Goal: Navigation & Orientation: Find specific page/section

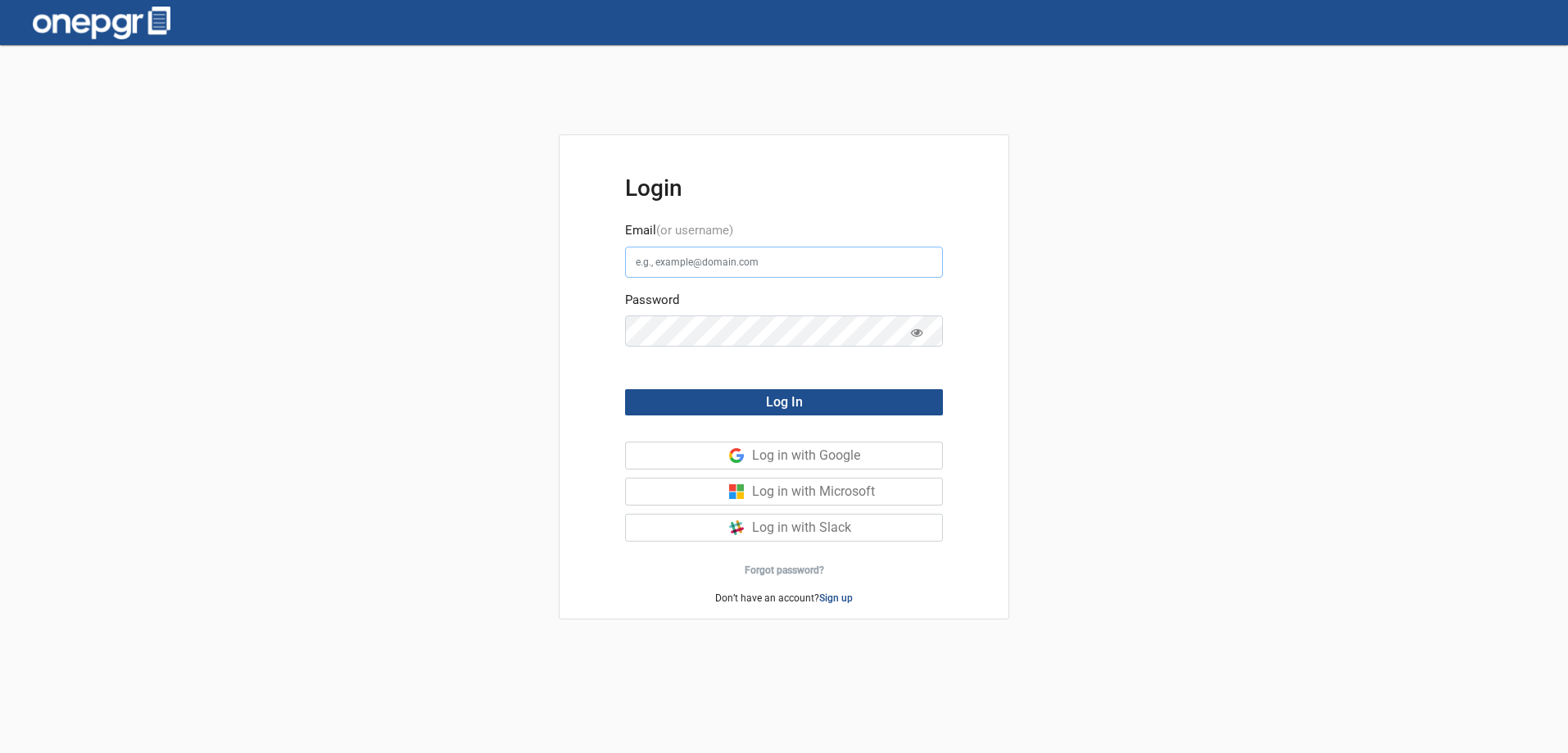
click at [682, 253] on input "Email (or username)" at bounding box center [783, 262] width 318 height 31
paste input "[PERSON_NAME][EMAIL_ADDRESS][DOMAIN_NAME]"
type input "[PERSON_NAME][EMAIL_ADDRESS][DOMAIN_NAME]"
click at [826, 396] on button "Log In" at bounding box center [783, 402] width 318 height 26
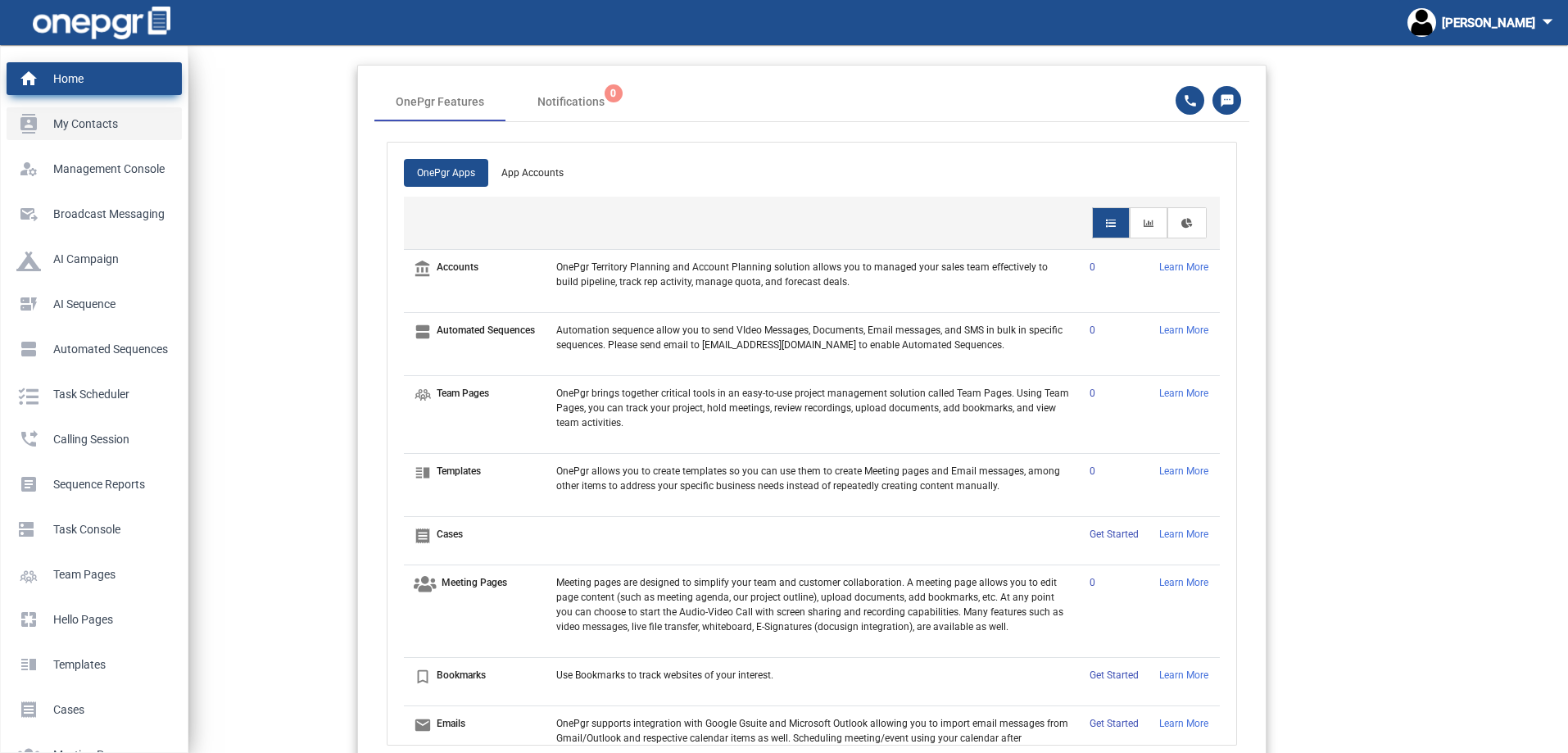
click at [35, 126] on p "My Contacts" at bounding box center [91, 124] width 149 height 24
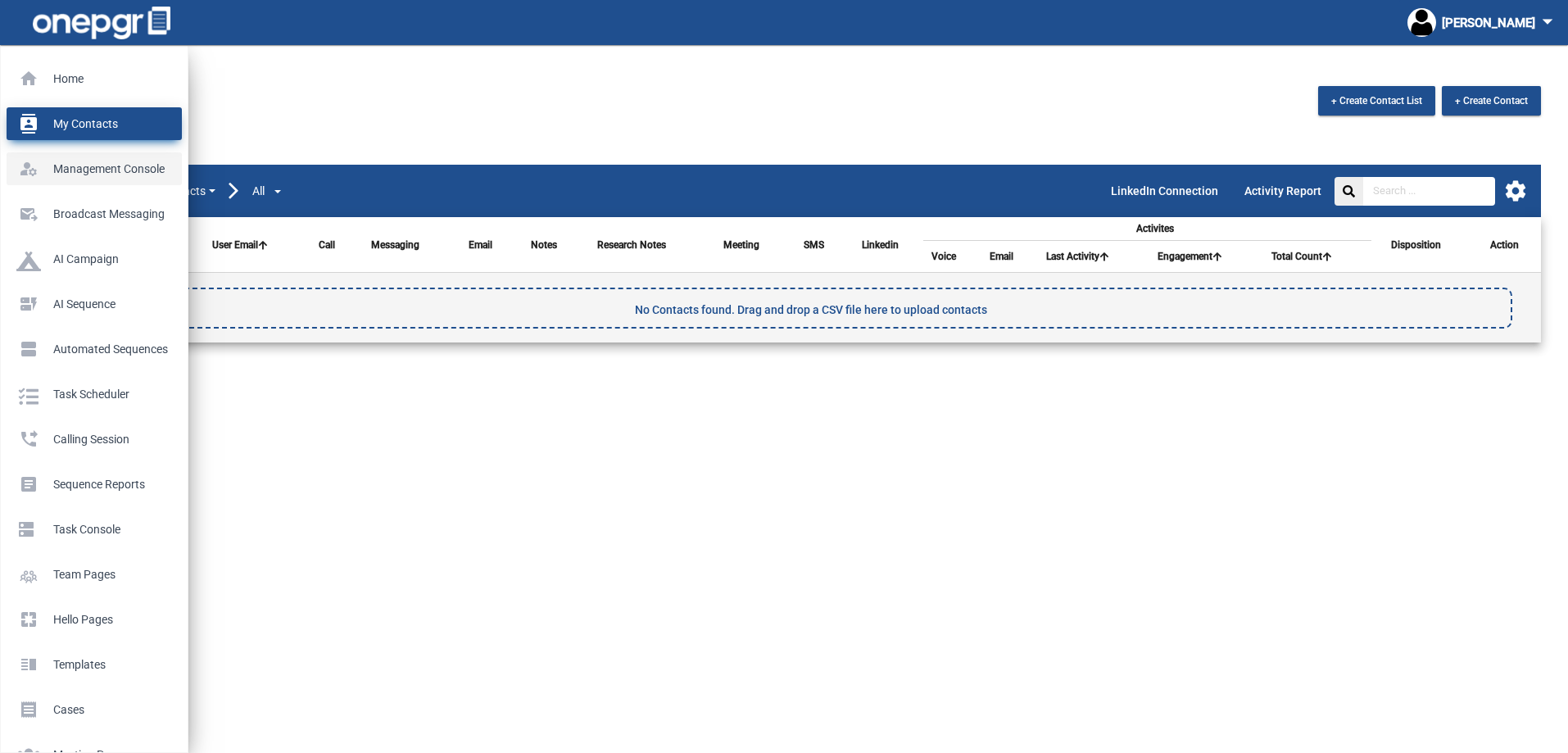
click at [42, 169] on p "Management Console" at bounding box center [91, 169] width 149 height 24
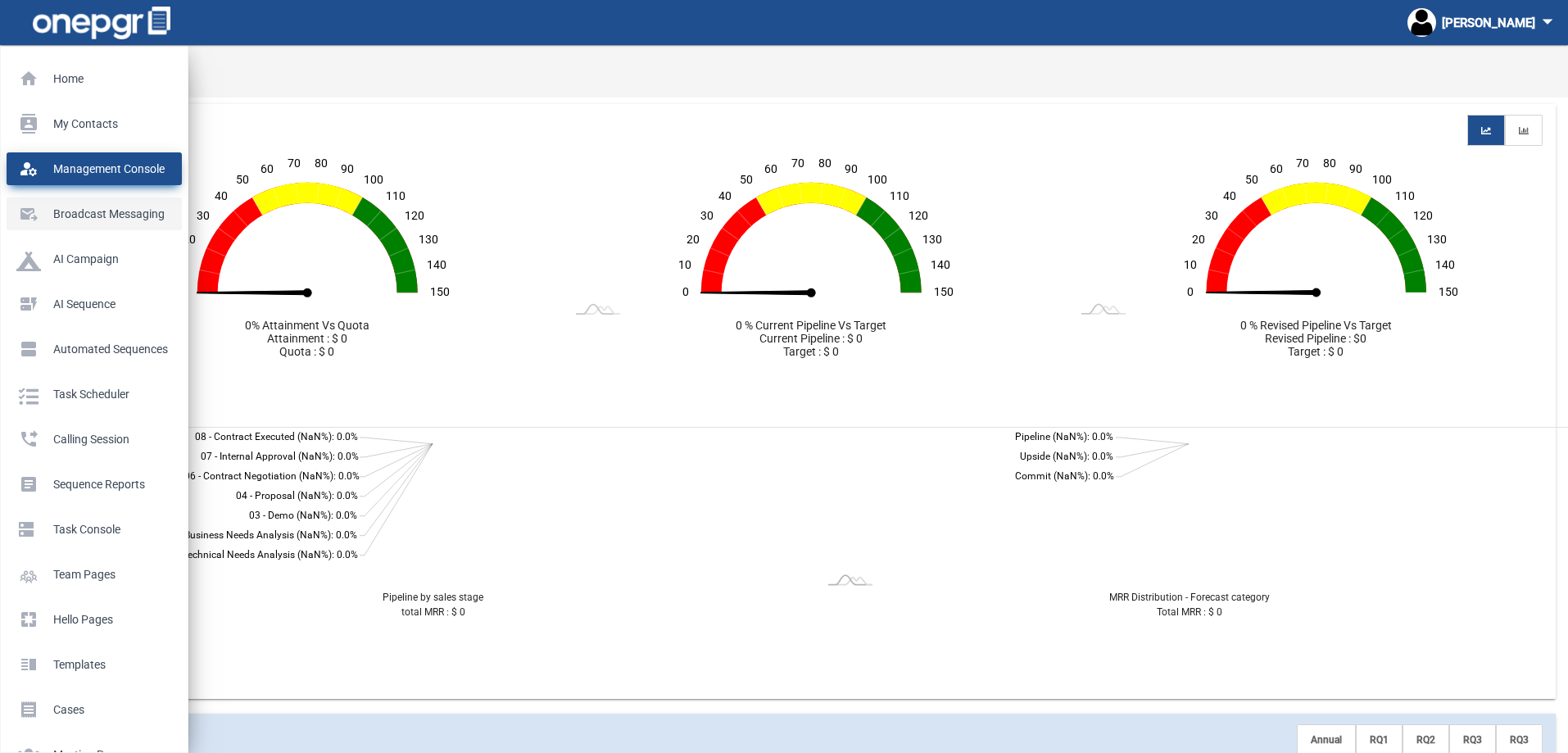
click at [52, 222] on p "Broadcast messaging" at bounding box center [91, 214] width 149 height 24
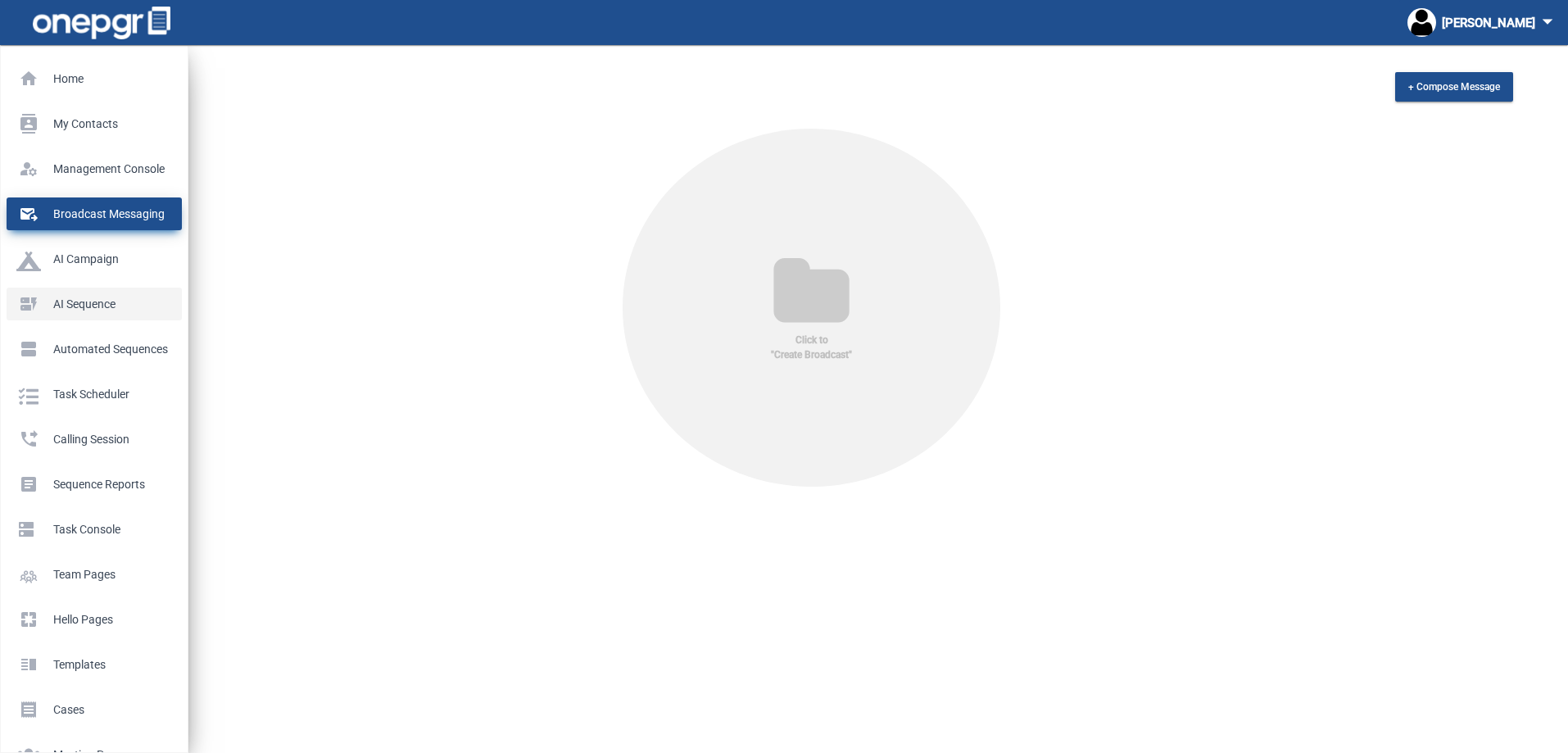
click at [57, 275] on li "dynamic_form AI Sequence" at bounding box center [94, 298] width 187 height 45
click at [57, 264] on p "AI Campaign" at bounding box center [91, 259] width 149 height 24
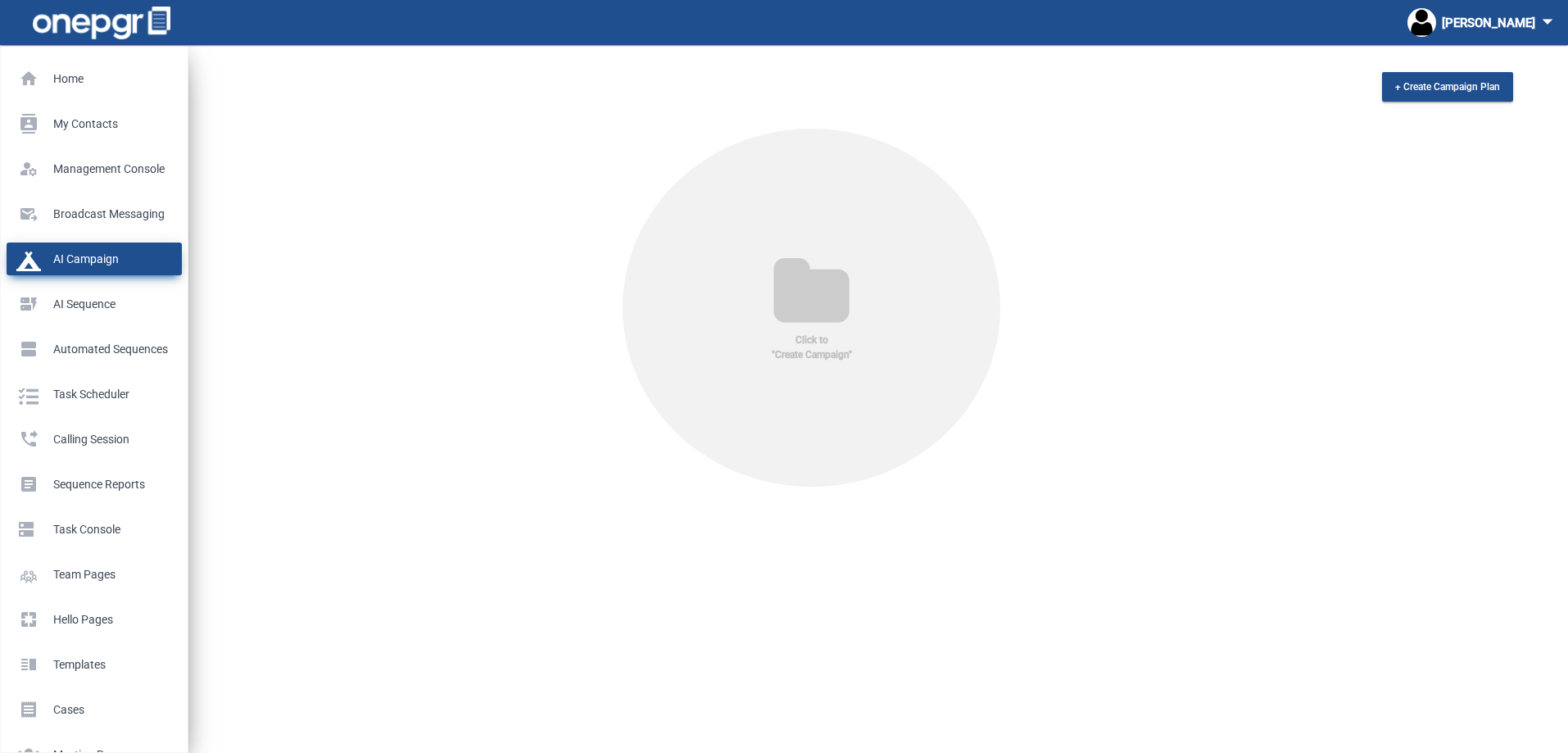
click at [57, 260] on p "AI Campaign" at bounding box center [91, 259] width 149 height 24
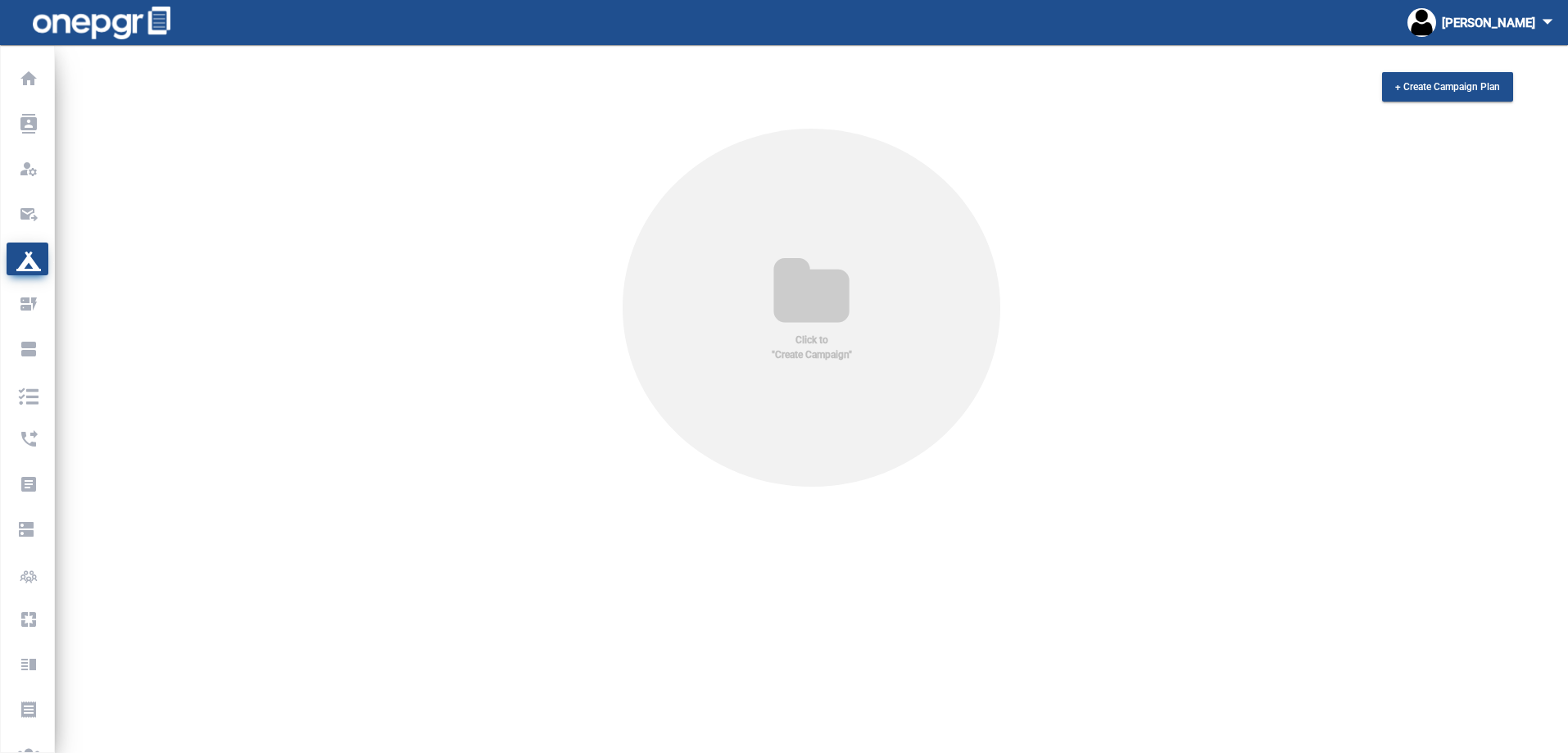
click at [833, 276] on icon at bounding box center [811, 293] width 129 height 79
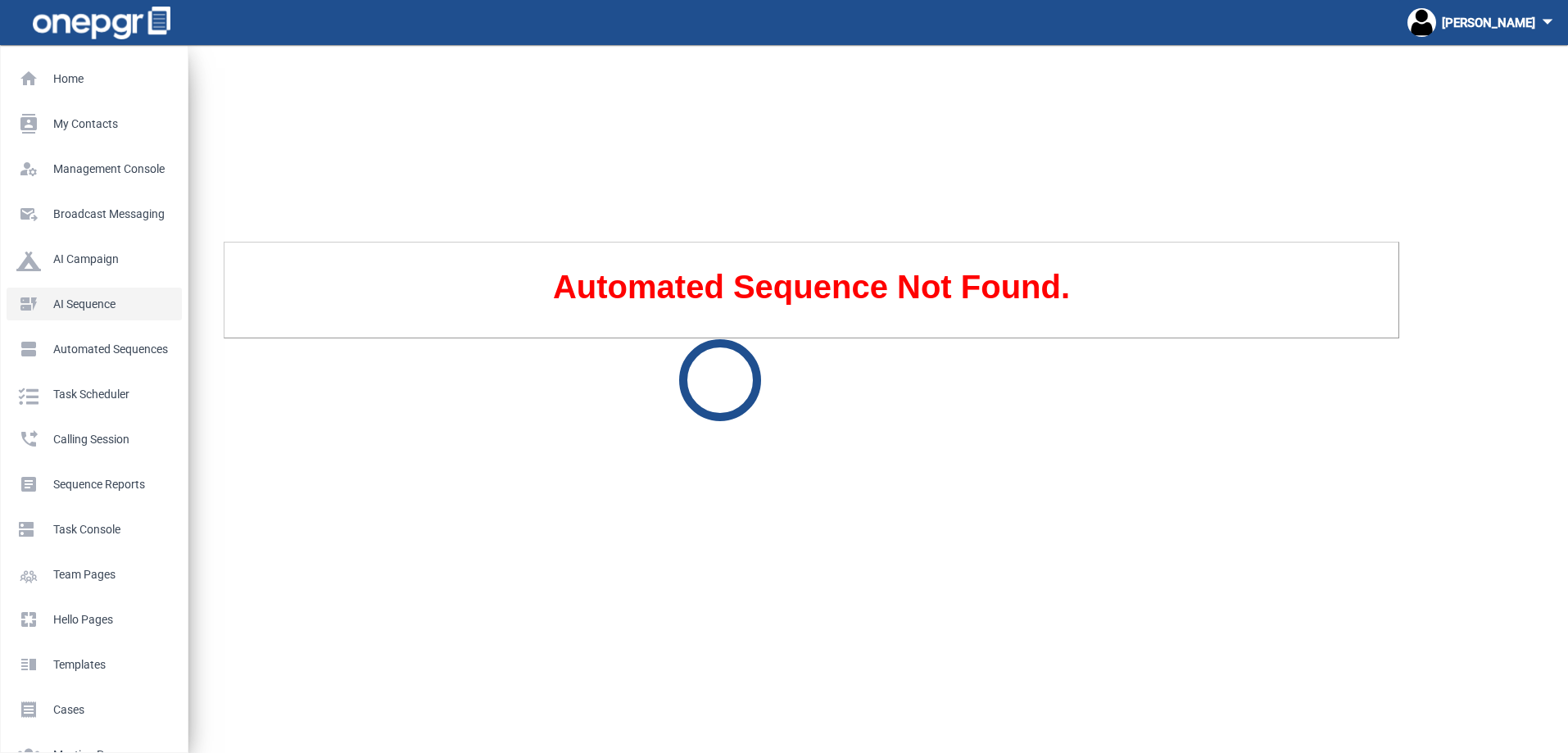
click at [51, 305] on p "AI Sequence" at bounding box center [91, 304] width 149 height 24
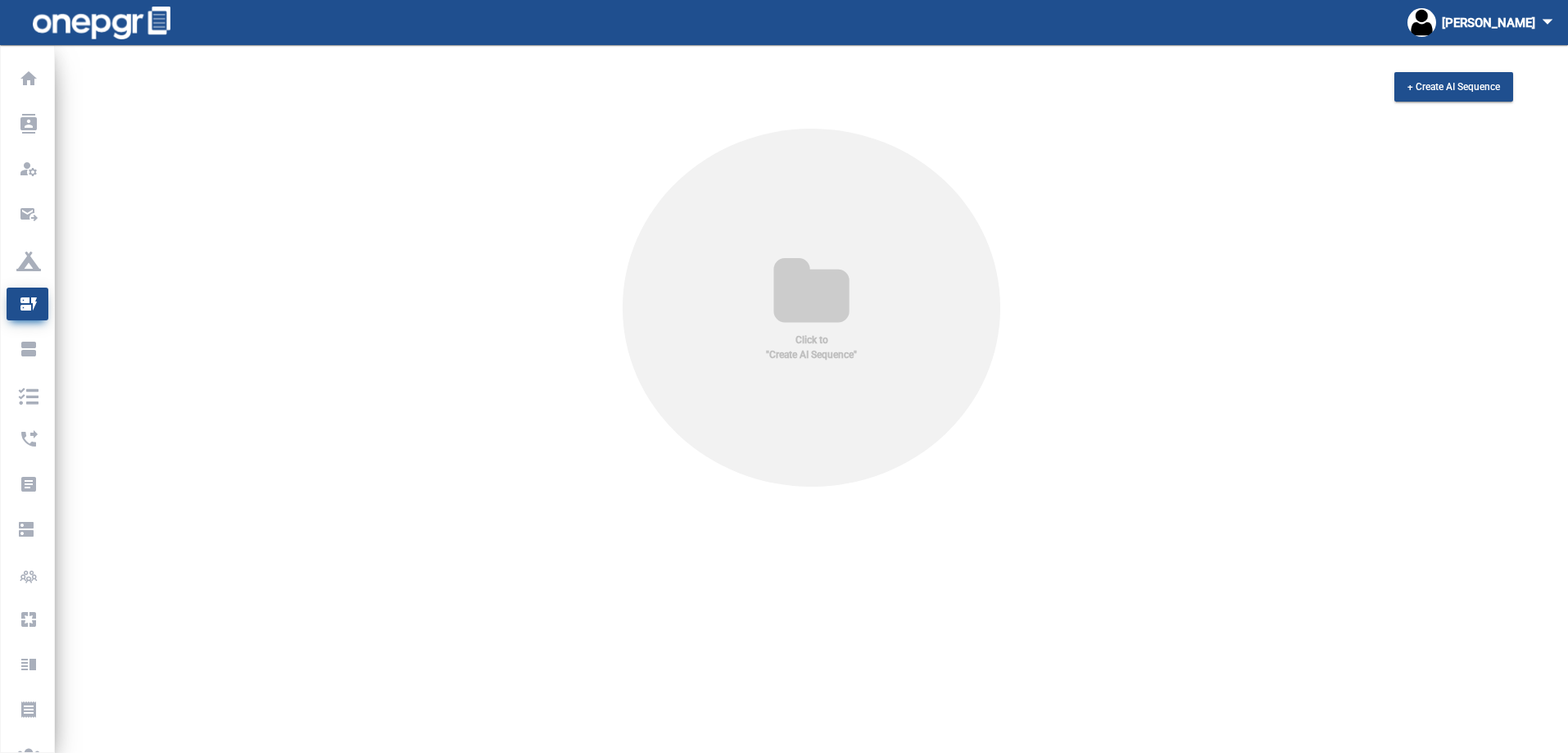
click at [708, 294] on div "Click to "Create AI Sequence"" at bounding box center [811, 308] width 378 height 358
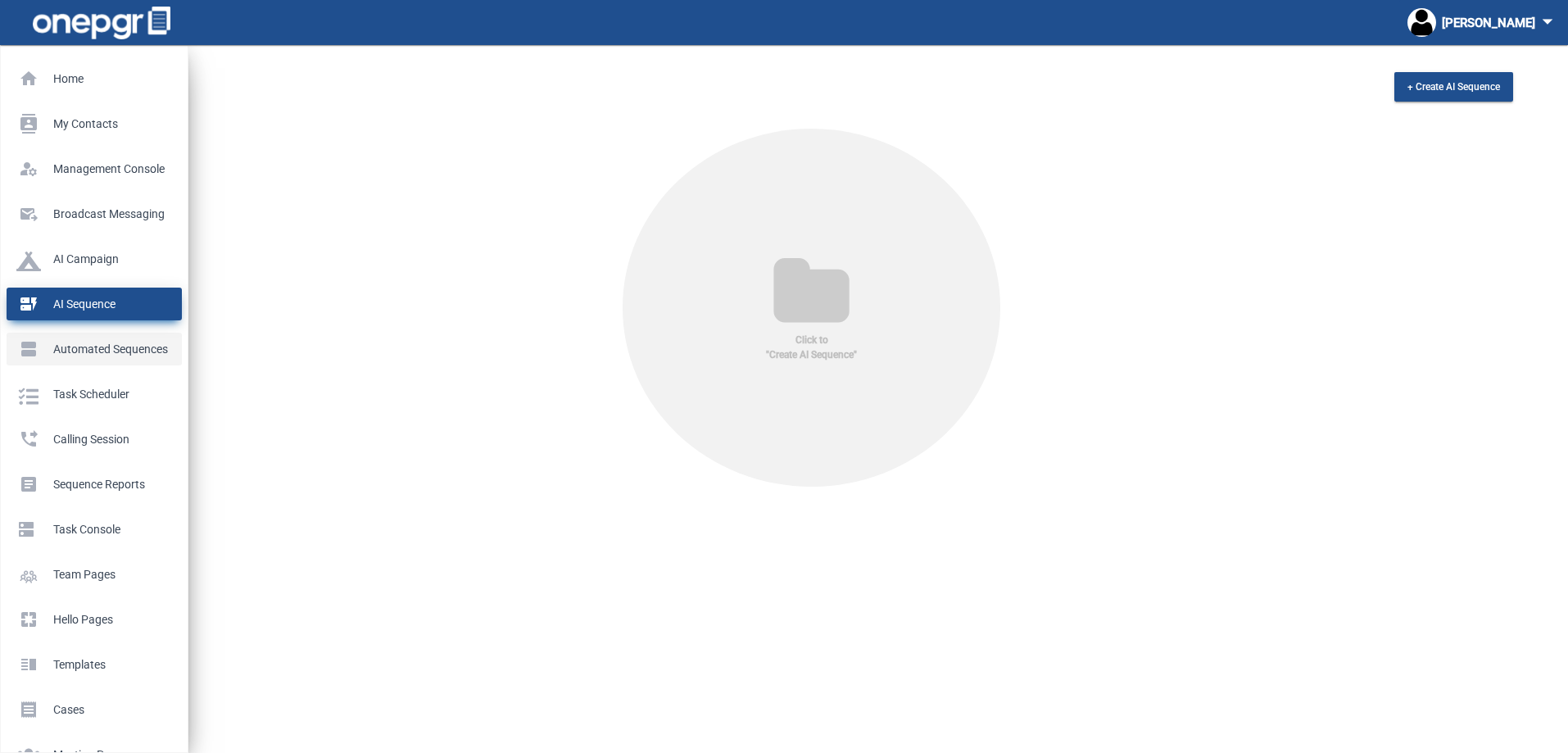
click at [75, 356] on p "Automated Sequences" at bounding box center [91, 349] width 149 height 24
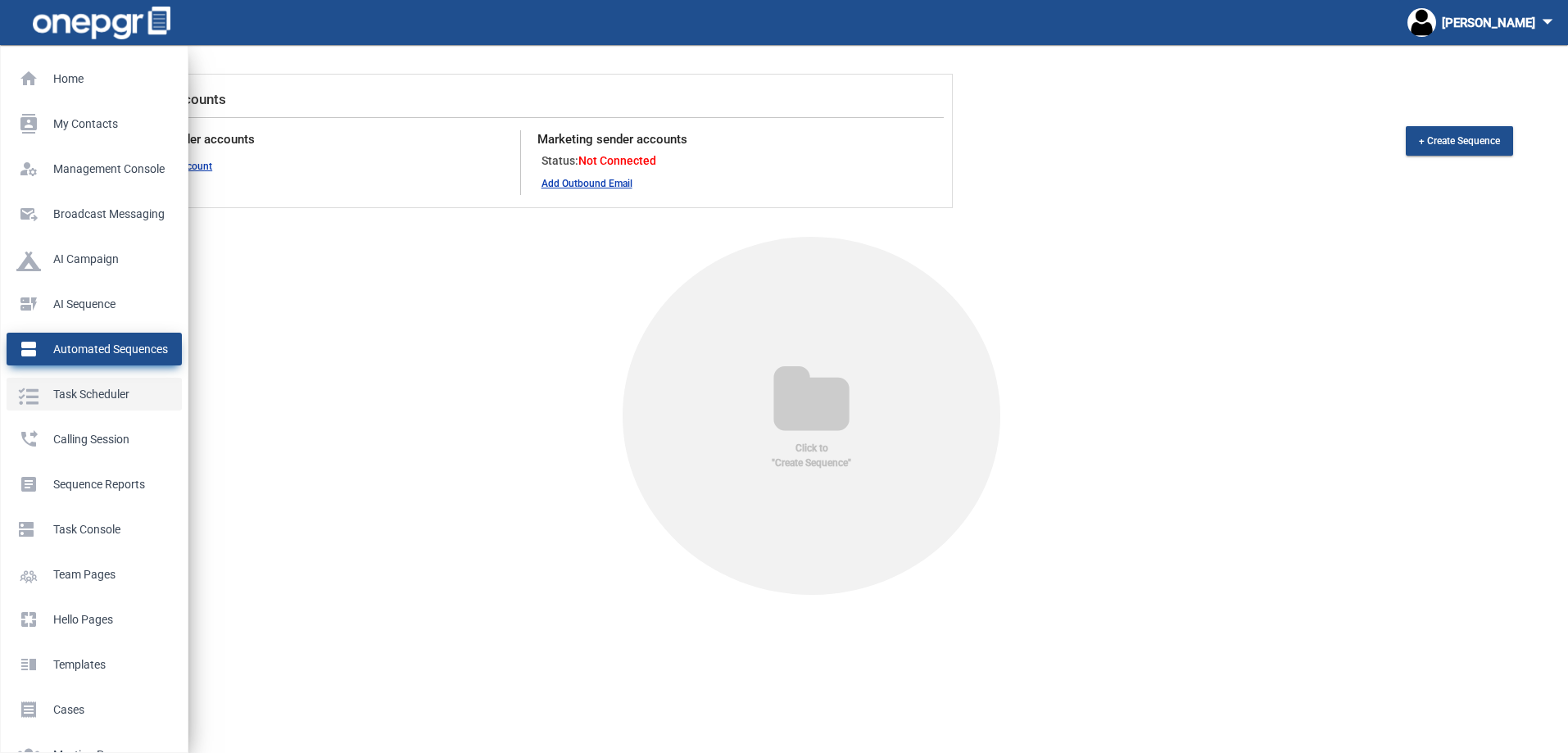
click at [73, 388] on p "Task Scheduler" at bounding box center [91, 394] width 149 height 24
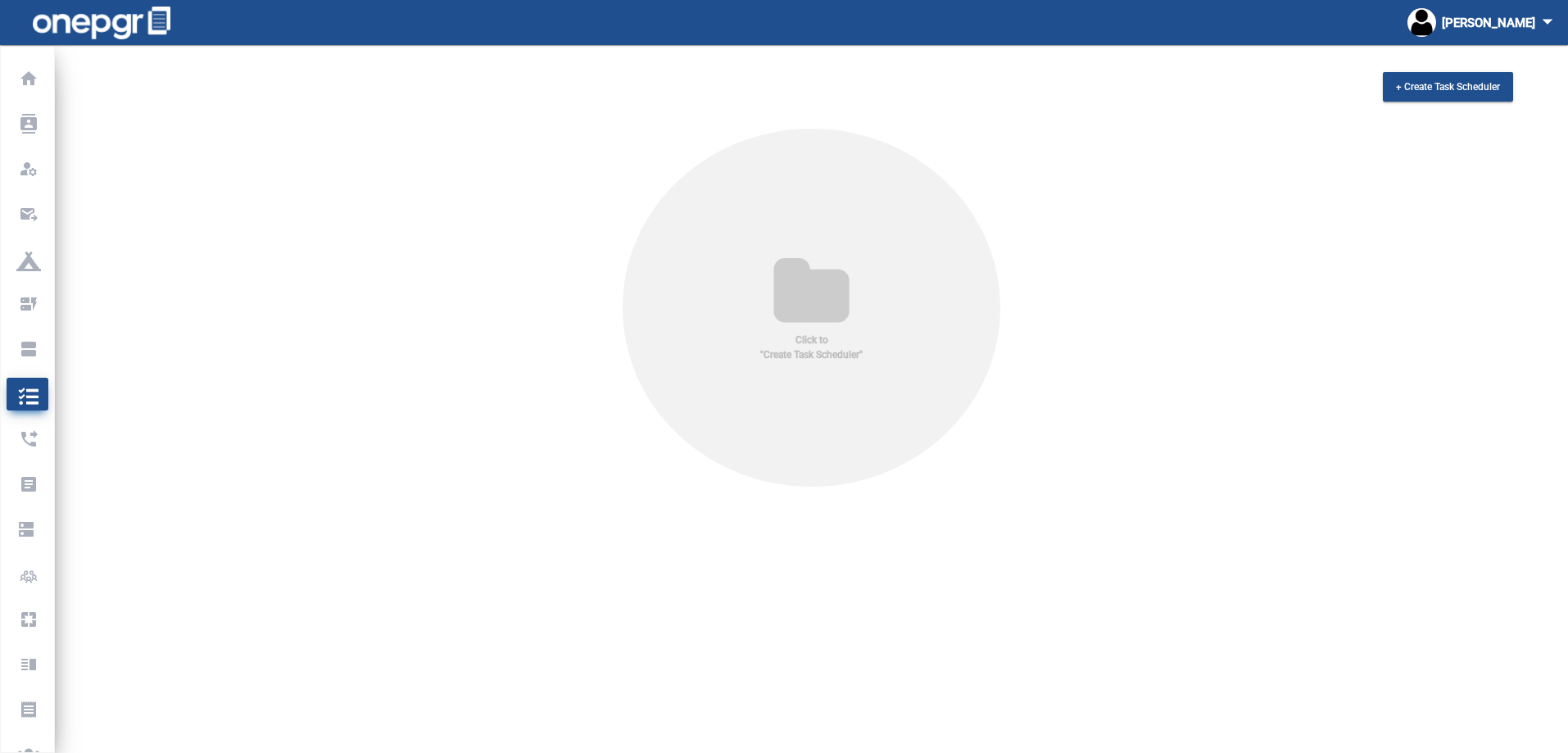
click at [774, 315] on icon at bounding box center [811, 293] width 129 height 79
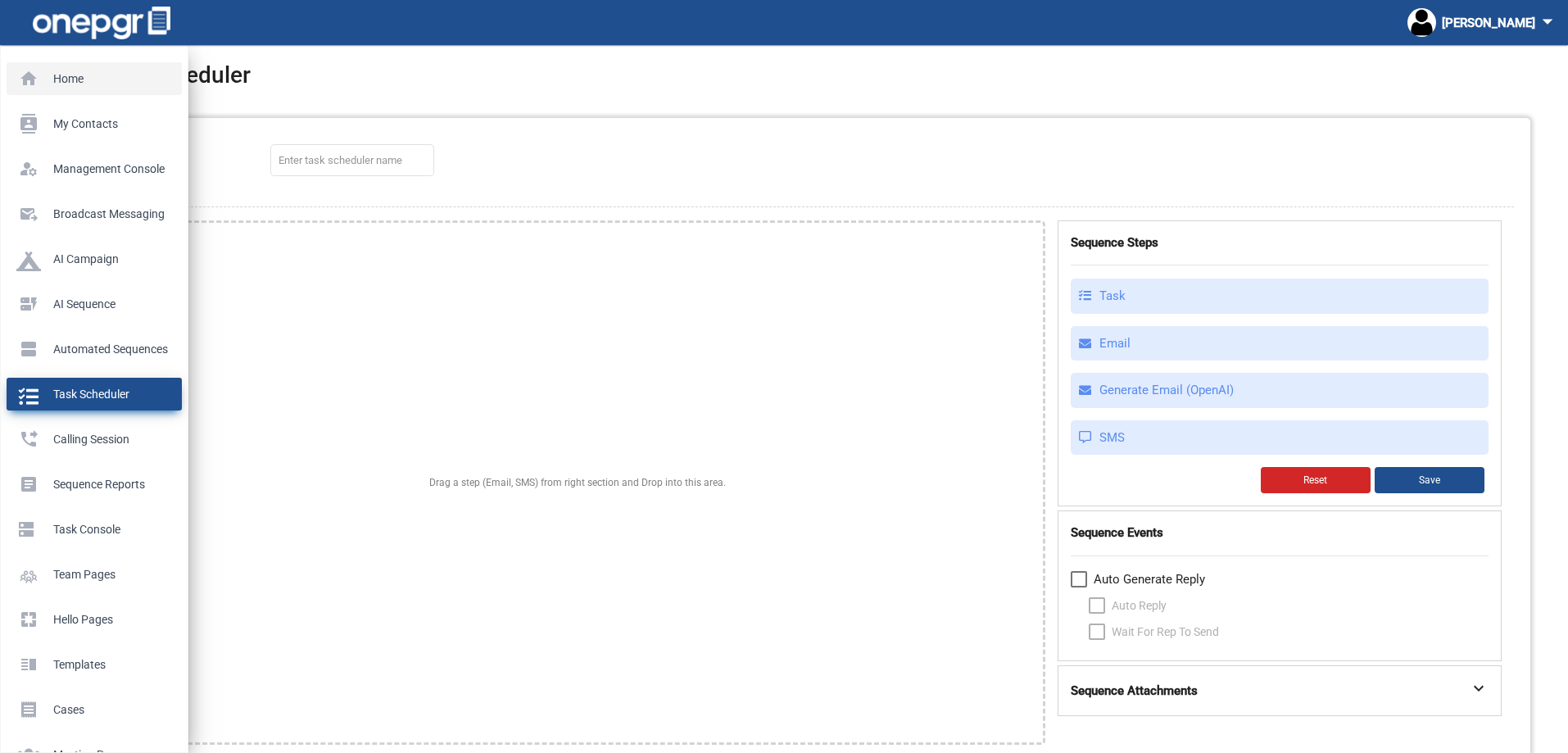
click at [31, 84] on p "Home" at bounding box center [91, 79] width 149 height 24
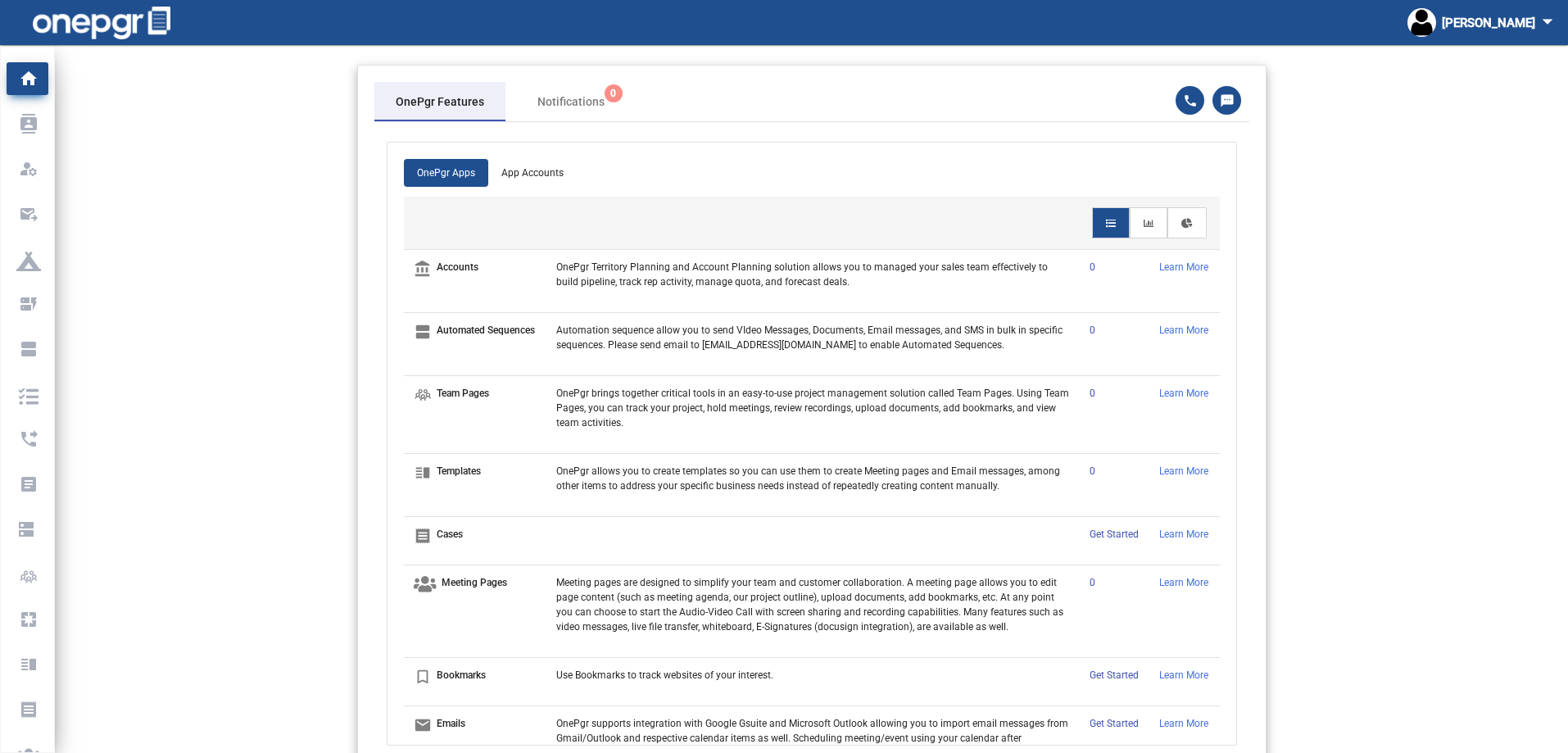
click at [413, 109] on div "OnePgr Features" at bounding box center [440, 102] width 88 height 17
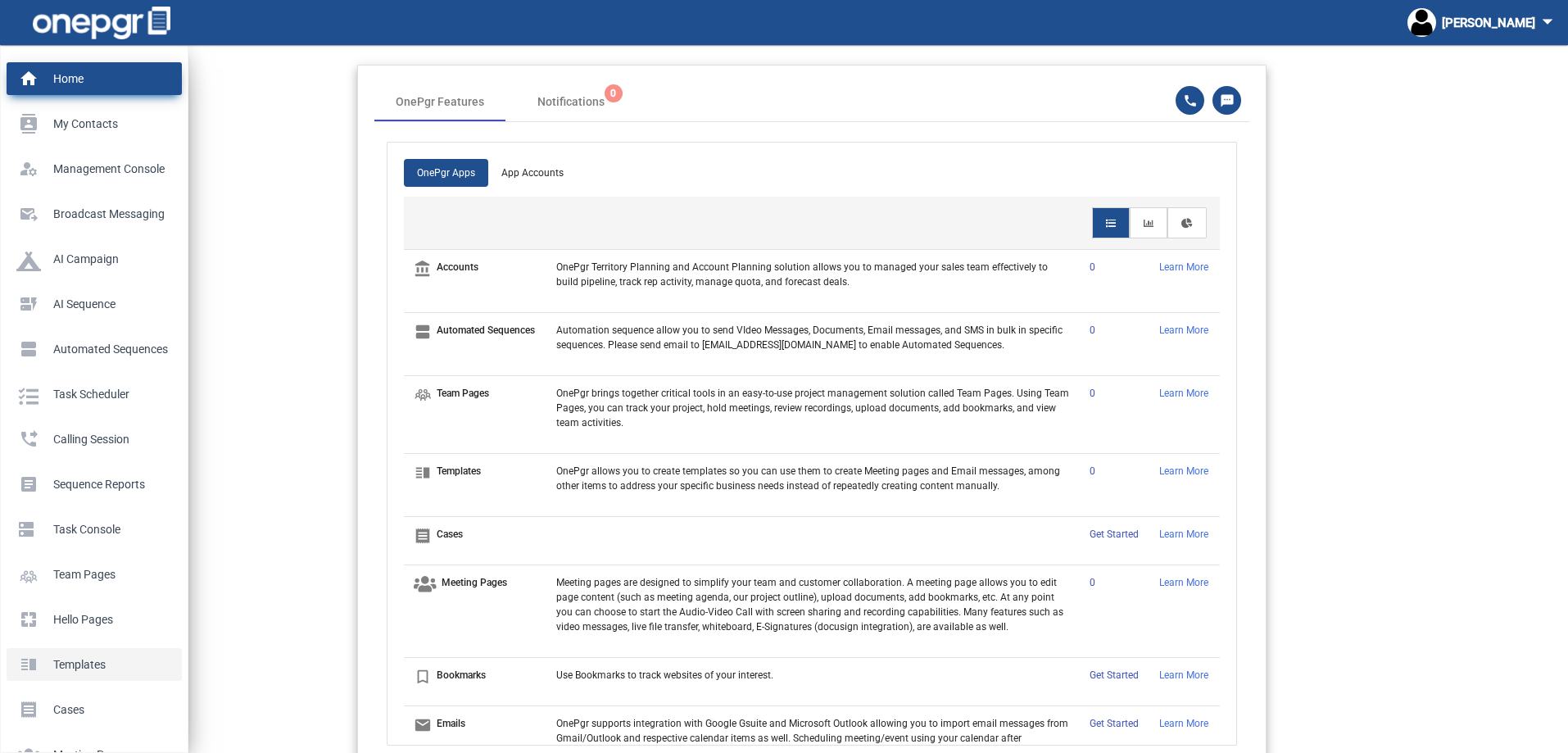
click at [85, 666] on p "Templates" at bounding box center [91, 664] width 149 height 24
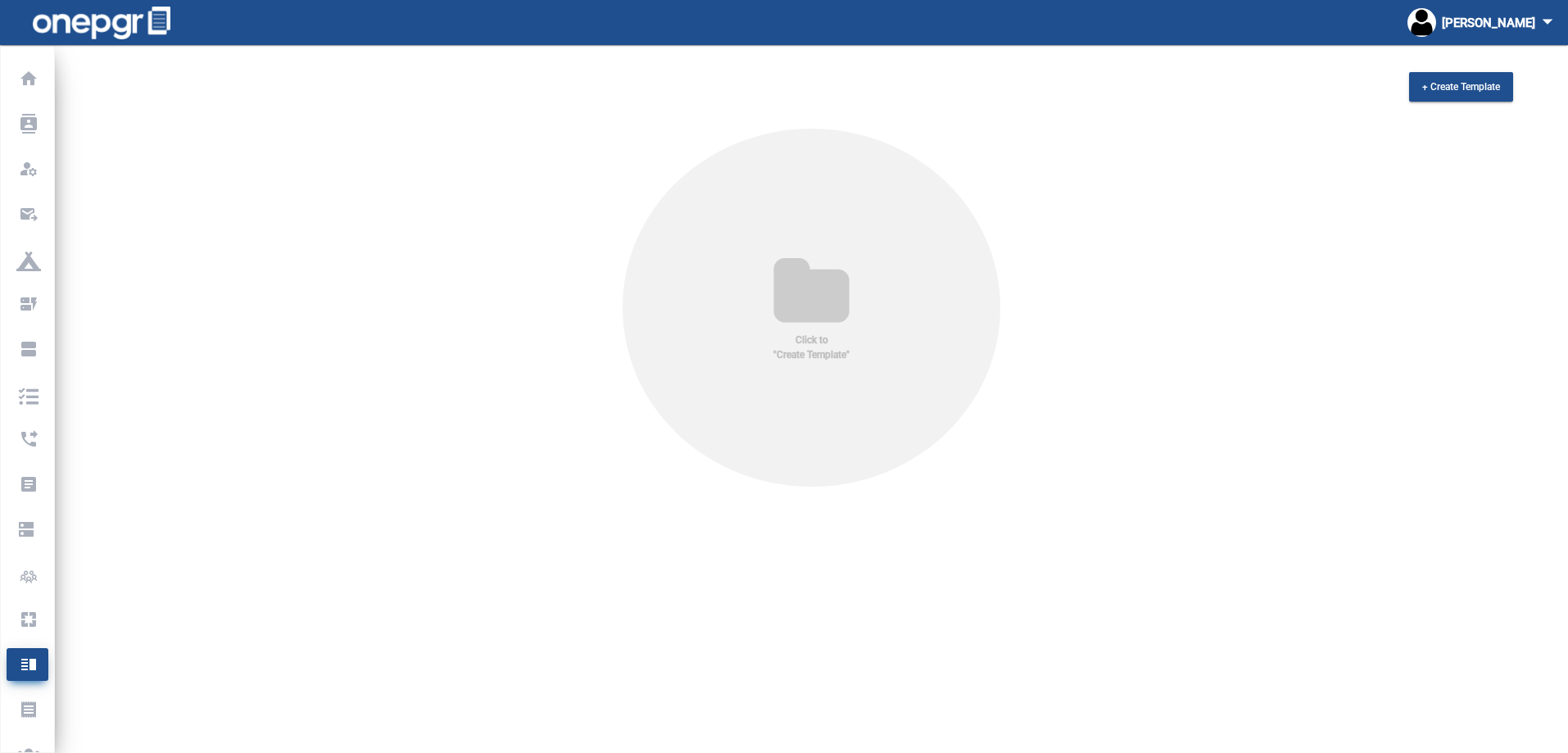
click at [776, 283] on icon at bounding box center [811, 293] width 129 height 79
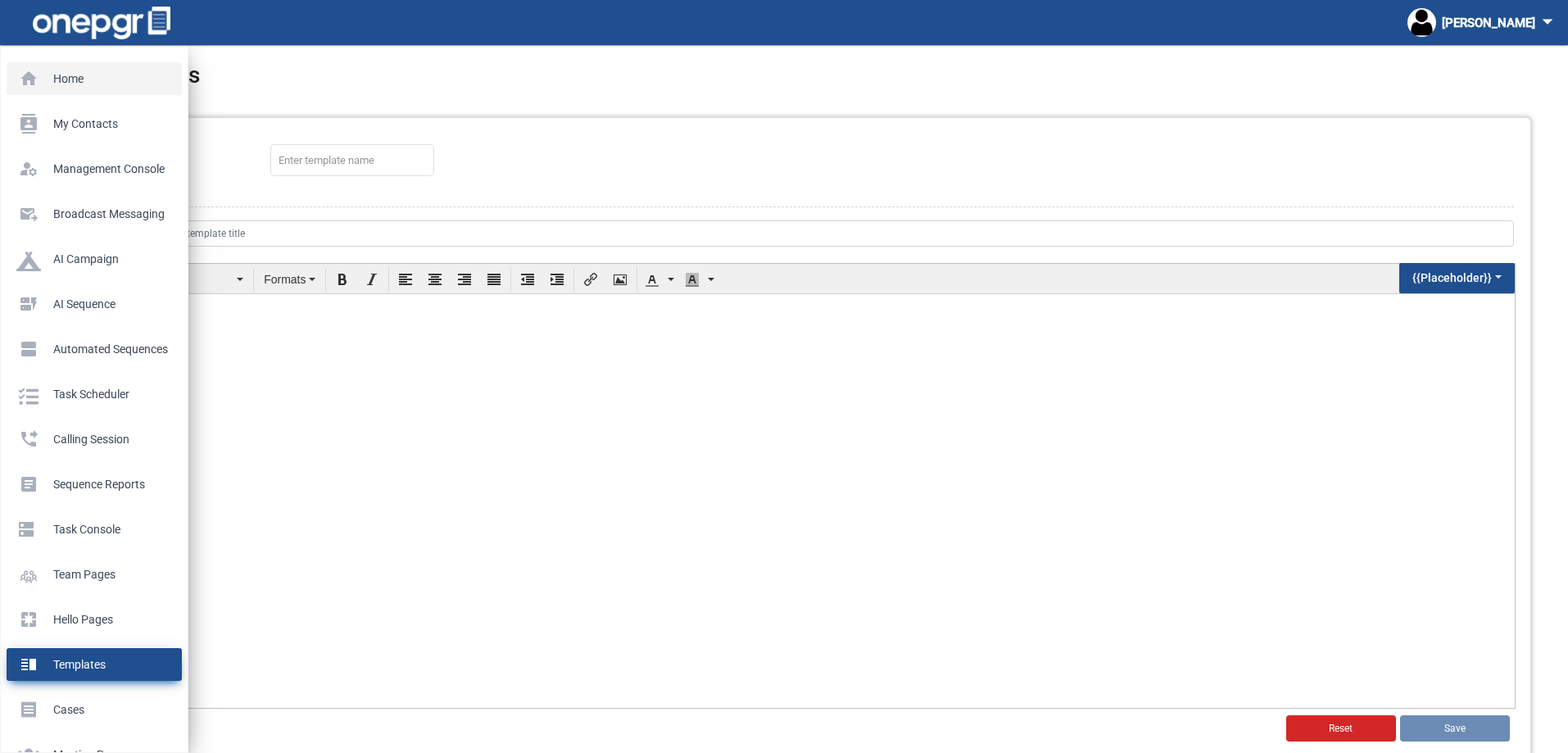
click at [23, 65] on link "home Home" at bounding box center [94, 79] width 176 height 33
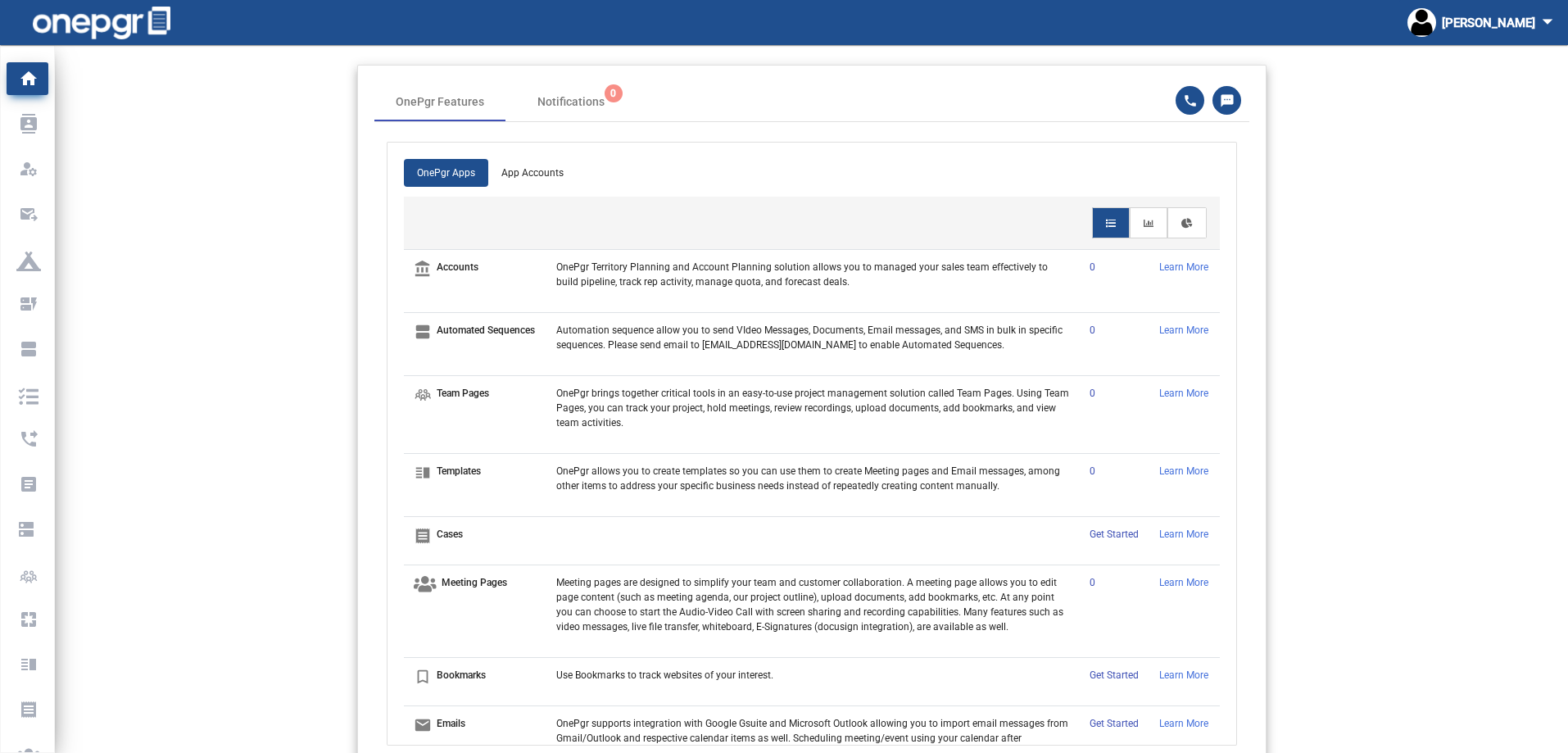
click at [449, 263] on p "Accounts" at bounding box center [457, 267] width 42 height 15
click at [1166, 274] on p "Learn More" at bounding box center [1184, 267] width 50 height 15
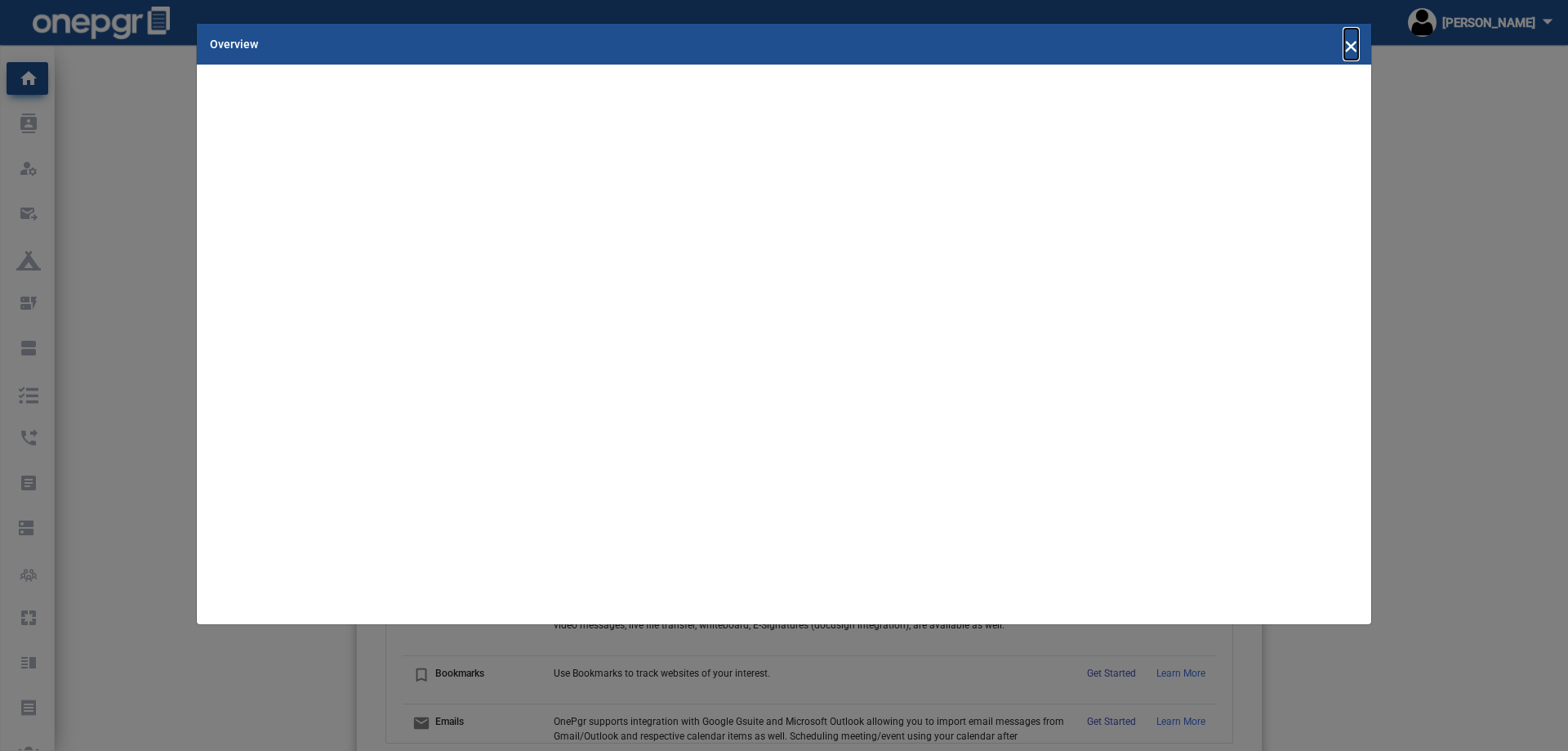
click at [1356, 47] on span "×" at bounding box center [1351, 44] width 14 height 31
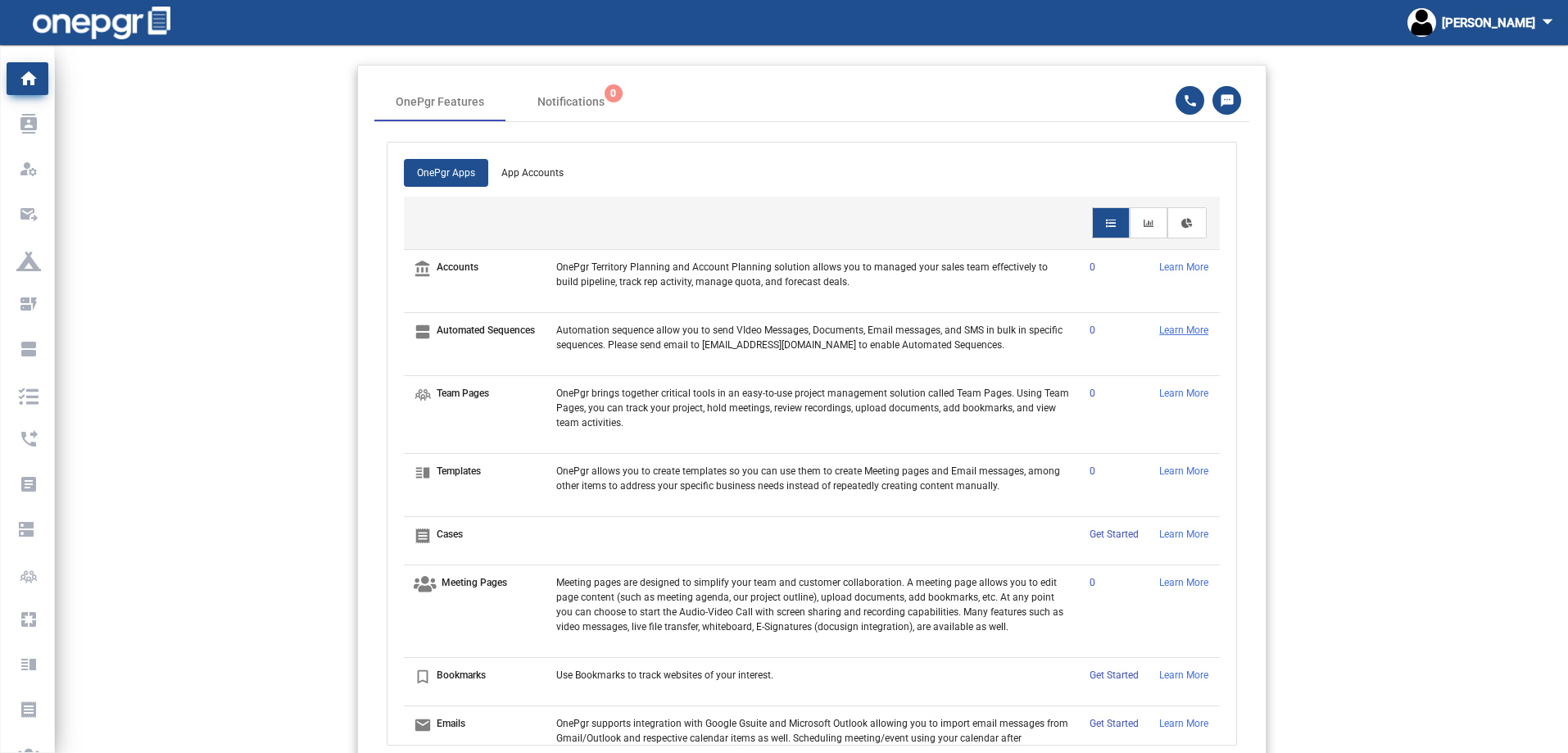
click at [1164, 338] on p "Learn More" at bounding box center [1184, 330] width 50 height 15
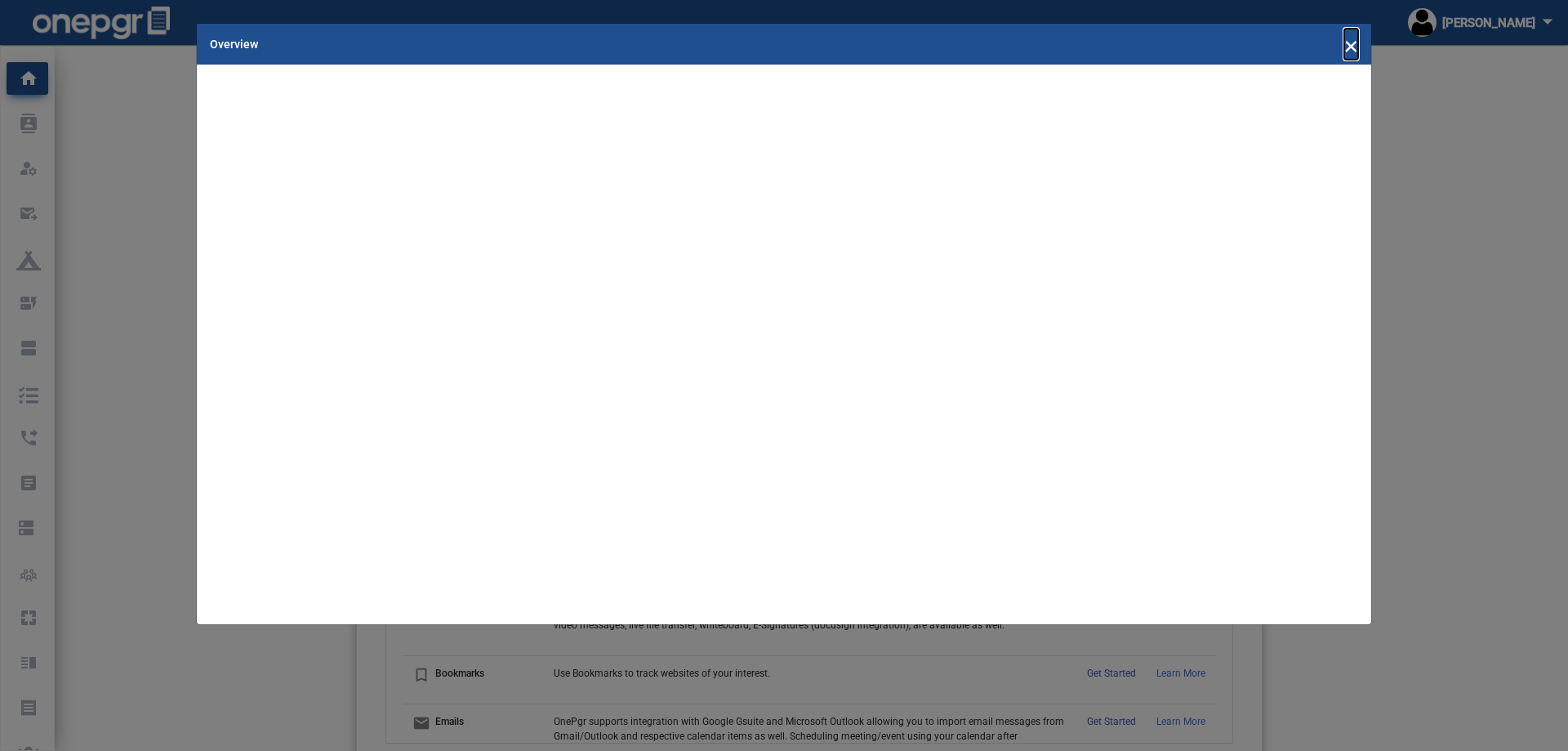
click at [1354, 49] on span "×" at bounding box center [1351, 44] width 14 height 31
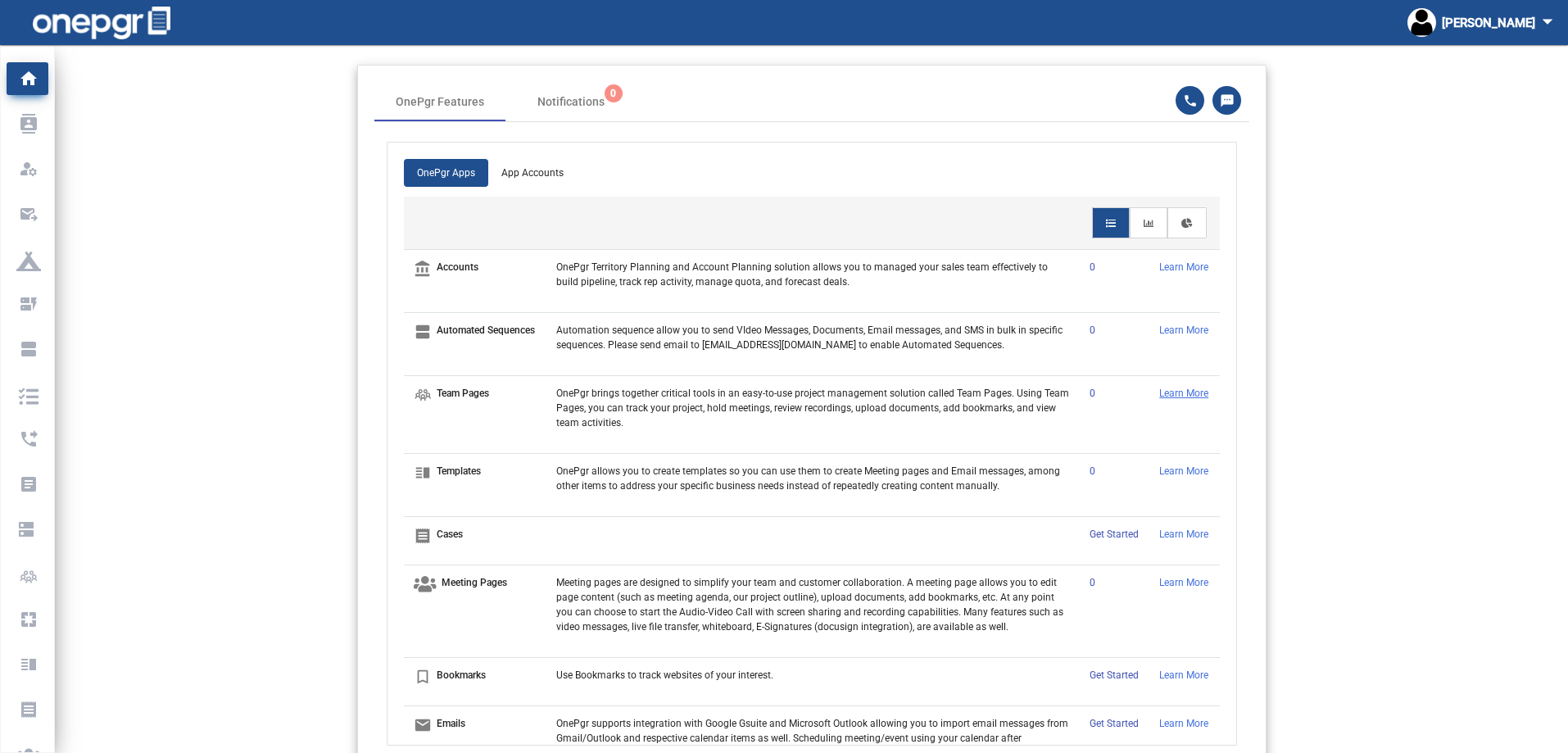
click at [1180, 401] on p "Learn More" at bounding box center [1184, 393] width 50 height 15
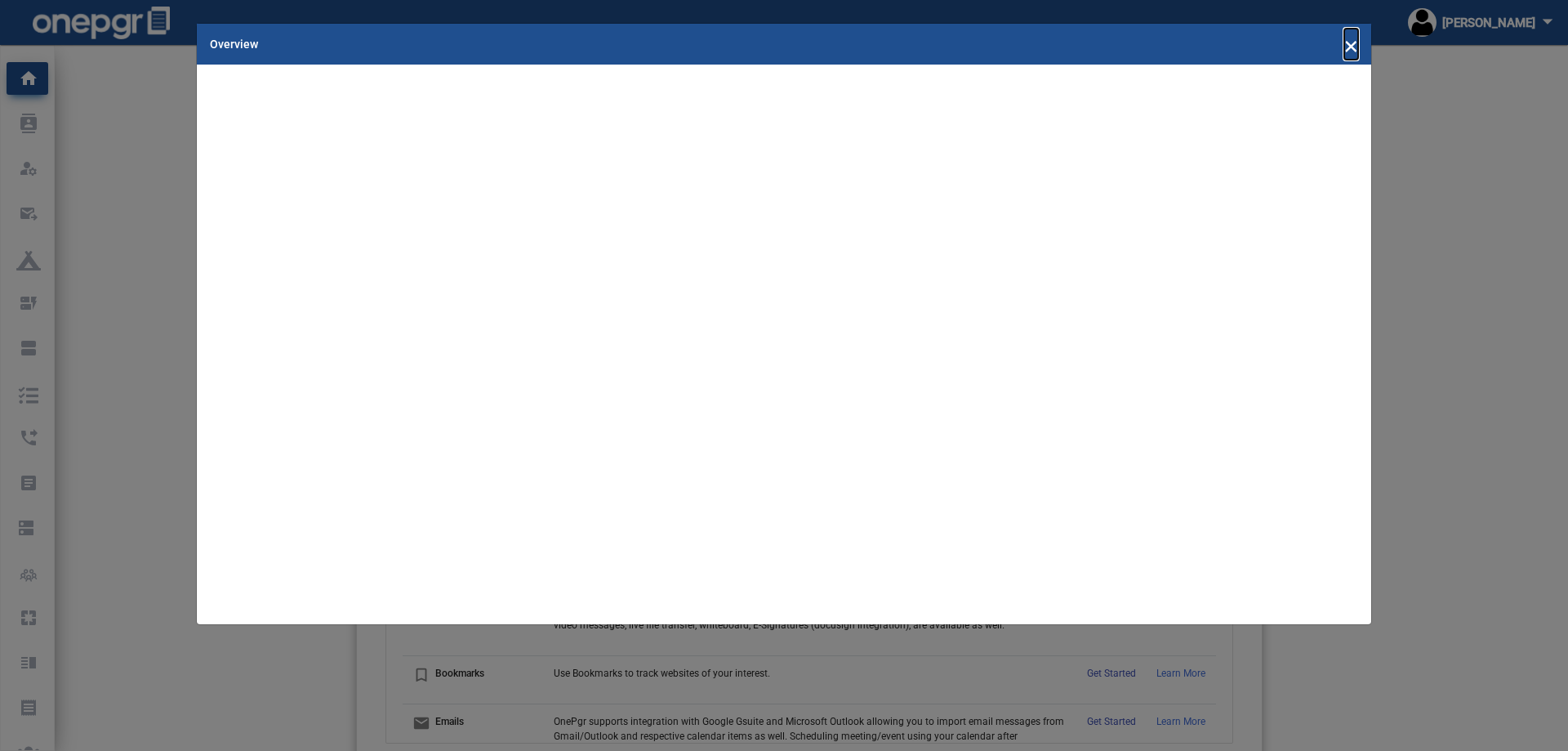
click at [1350, 38] on span "×" at bounding box center [1351, 44] width 14 height 31
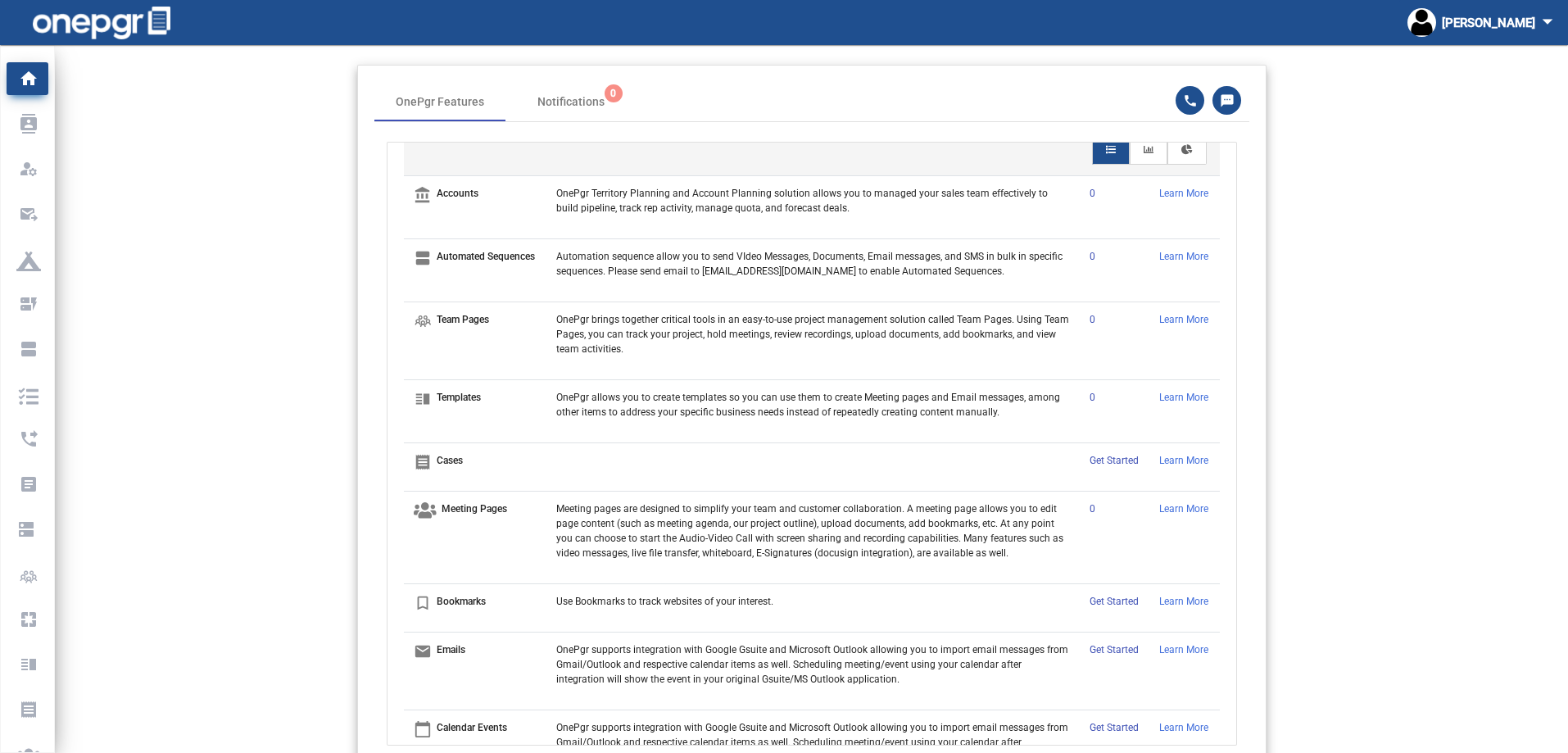
scroll to position [164, 0]
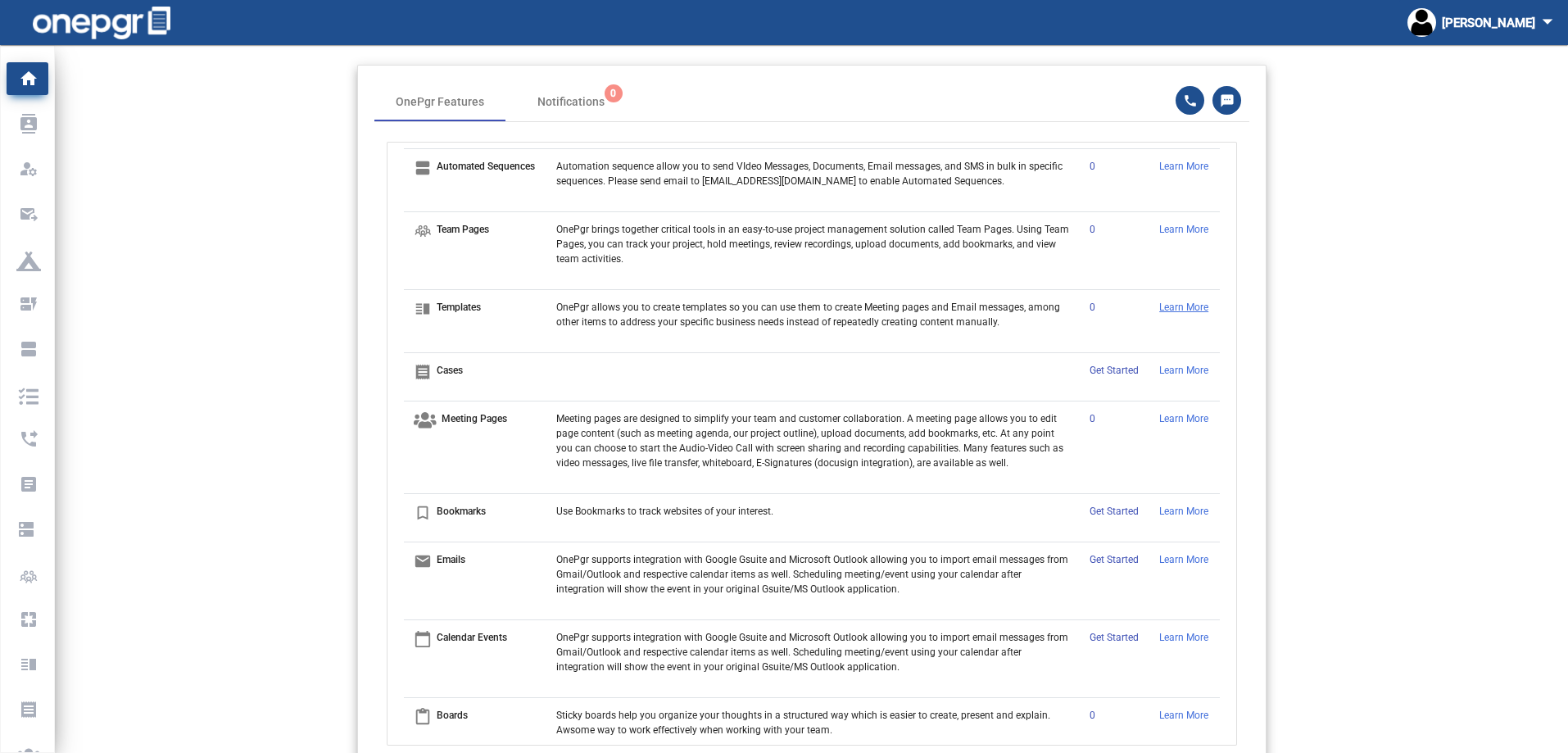
click at [1166, 310] on p "Learn More" at bounding box center [1184, 306] width 50 height 15
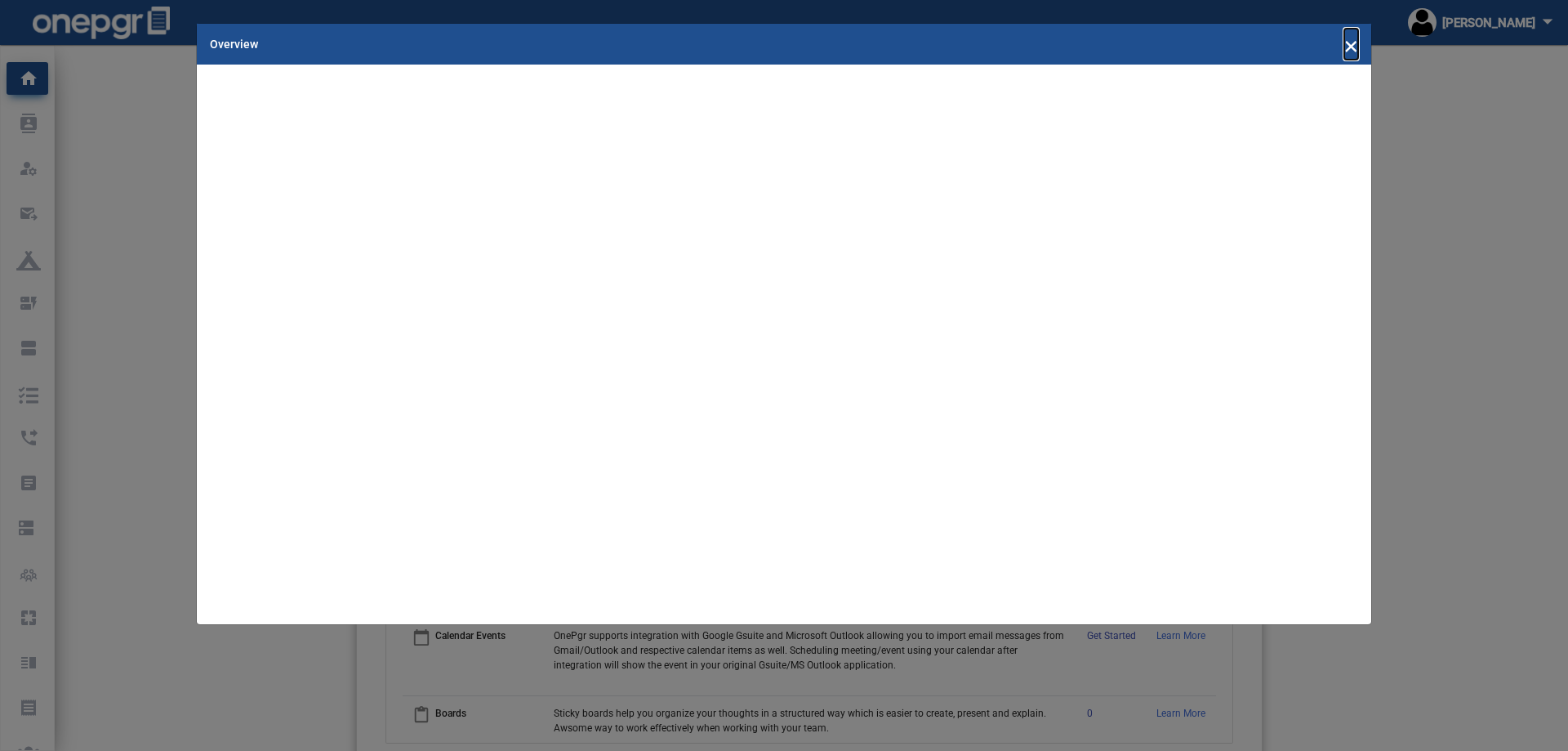
click at [1351, 59] on span "×" at bounding box center [1351, 44] width 14 height 31
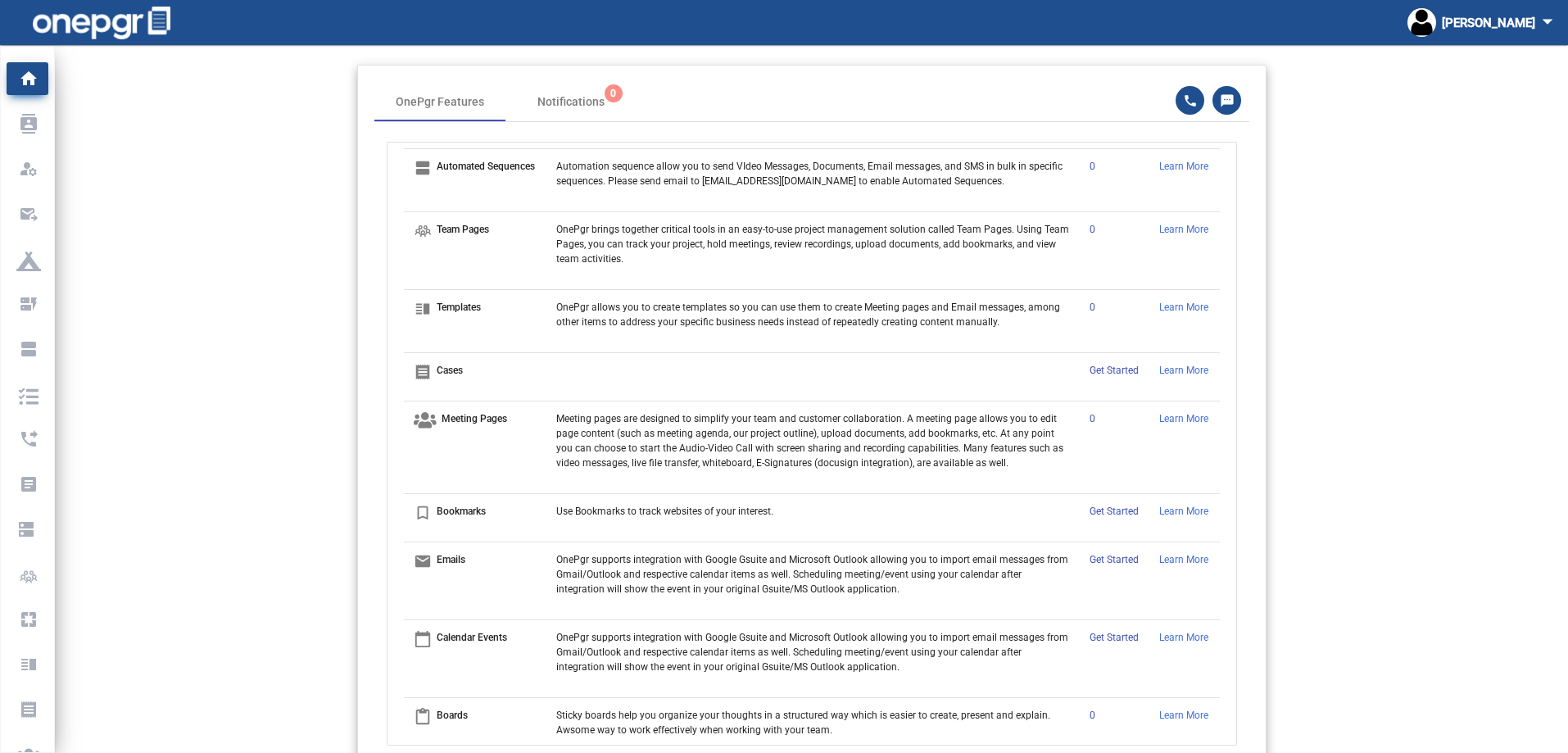
click at [280, 384] on app-home-header "OnePgr Features Notifications 0 OnePgr Apps App Accounts account_balance Accoun…" at bounding box center [811, 414] width 1513 height 698
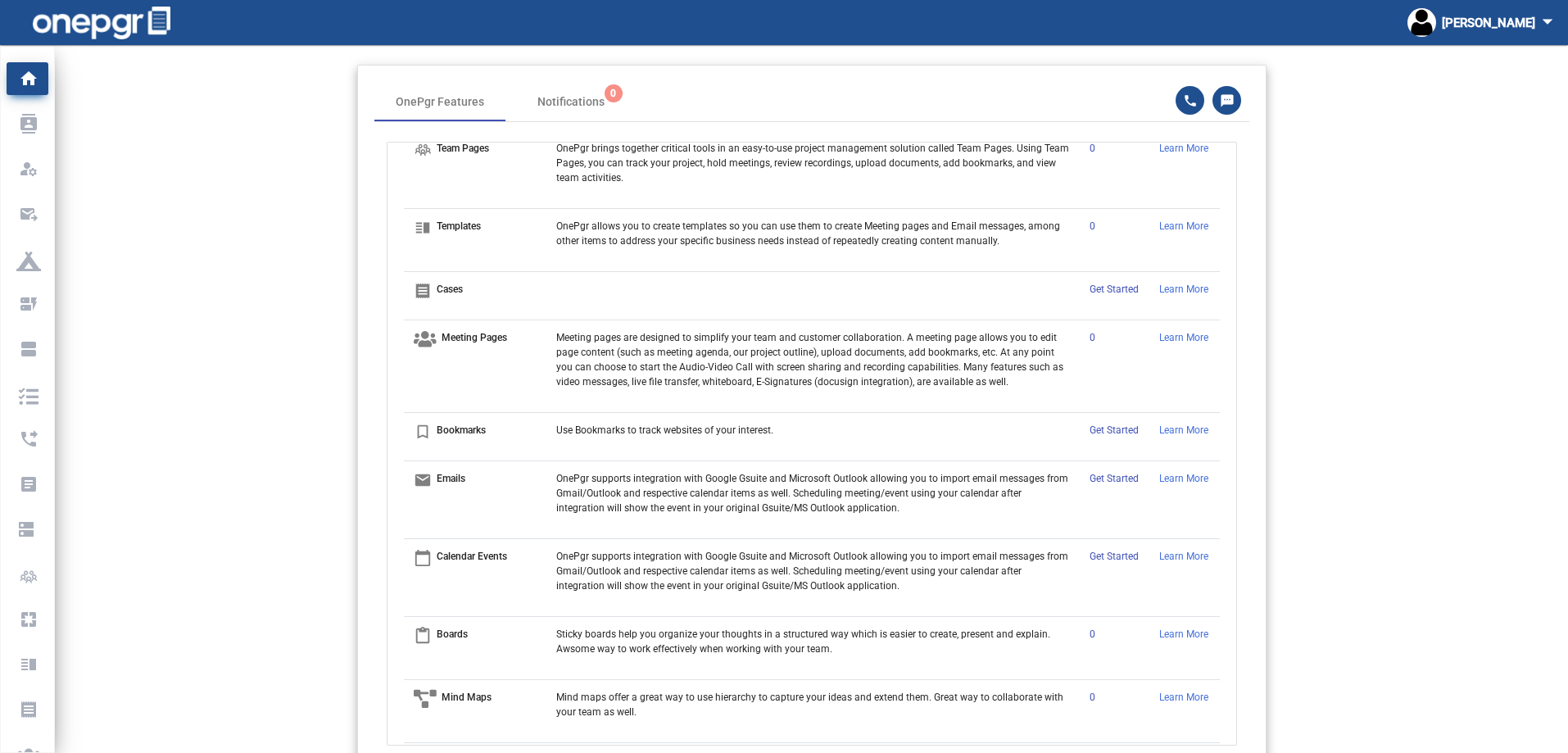
scroll to position [246, 0]
click at [159, 460] on app-home-header "OnePgr Features Notifications 0 OnePgr Apps App Accounts account_balance Accoun…" at bounding box center [811, 414] width 1513 height 698
click at [265, 408] on app-home-header "OnePgr Features Notifications 0 OnePgr Apps App Accounts account_balance Accoun…" at bounding box center [811, 414] width 1513 height 698
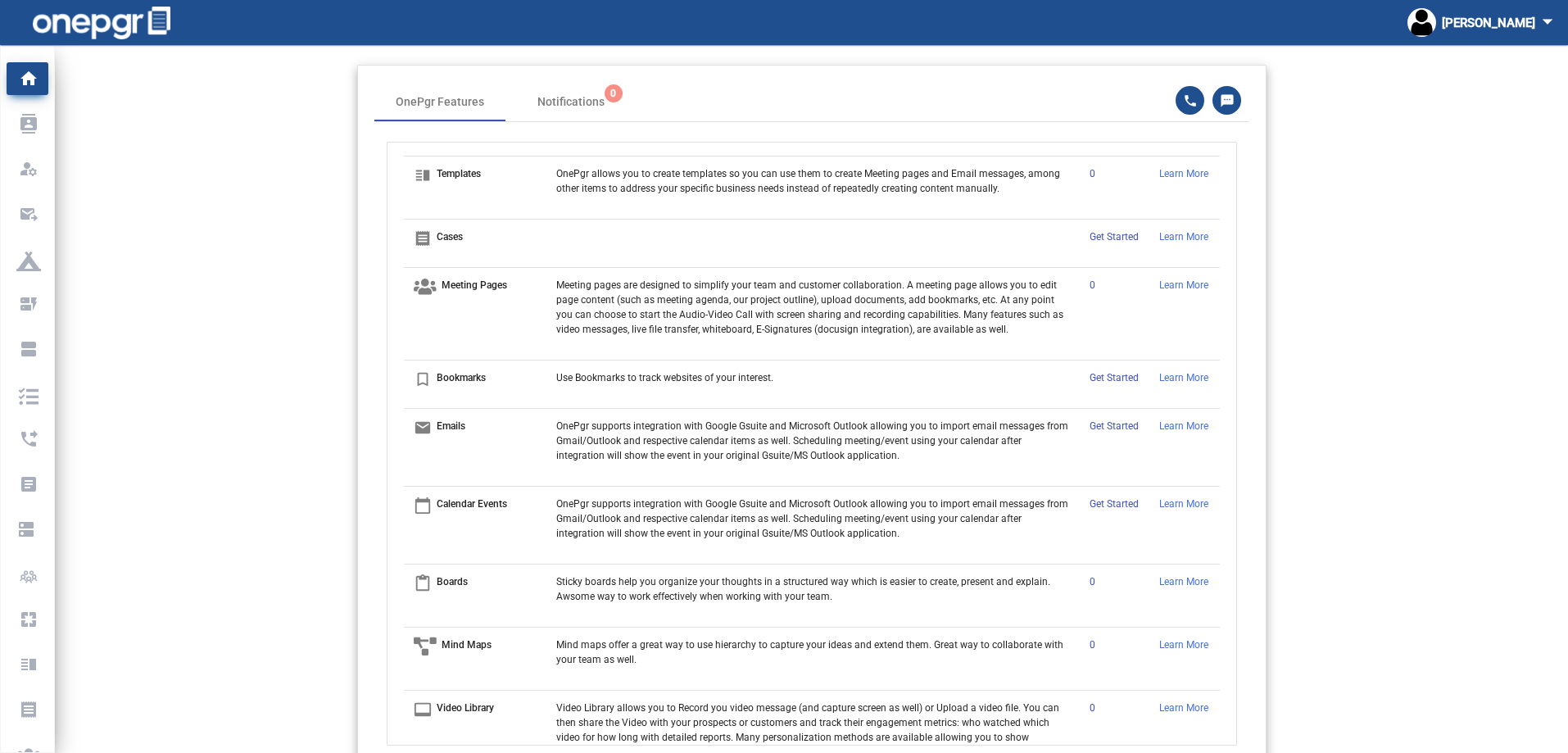
scroll to position [409, 0]
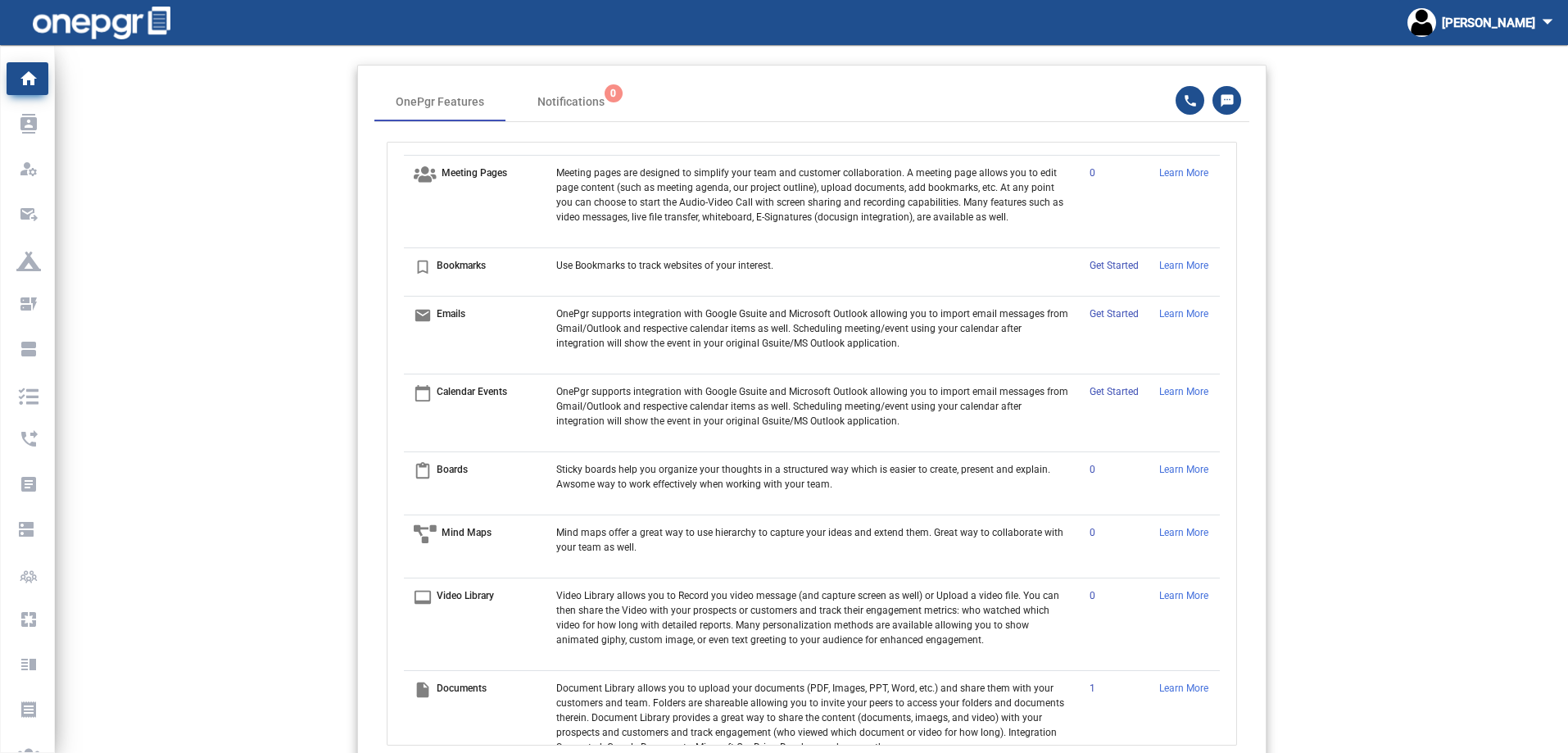
click at [1328, 143] on app-home-header "OnePgr Features Notifications 0 OnePgr Apps App Accounts account_balance Accoun…" at bounding box center [811, 414] width 1513 height 698
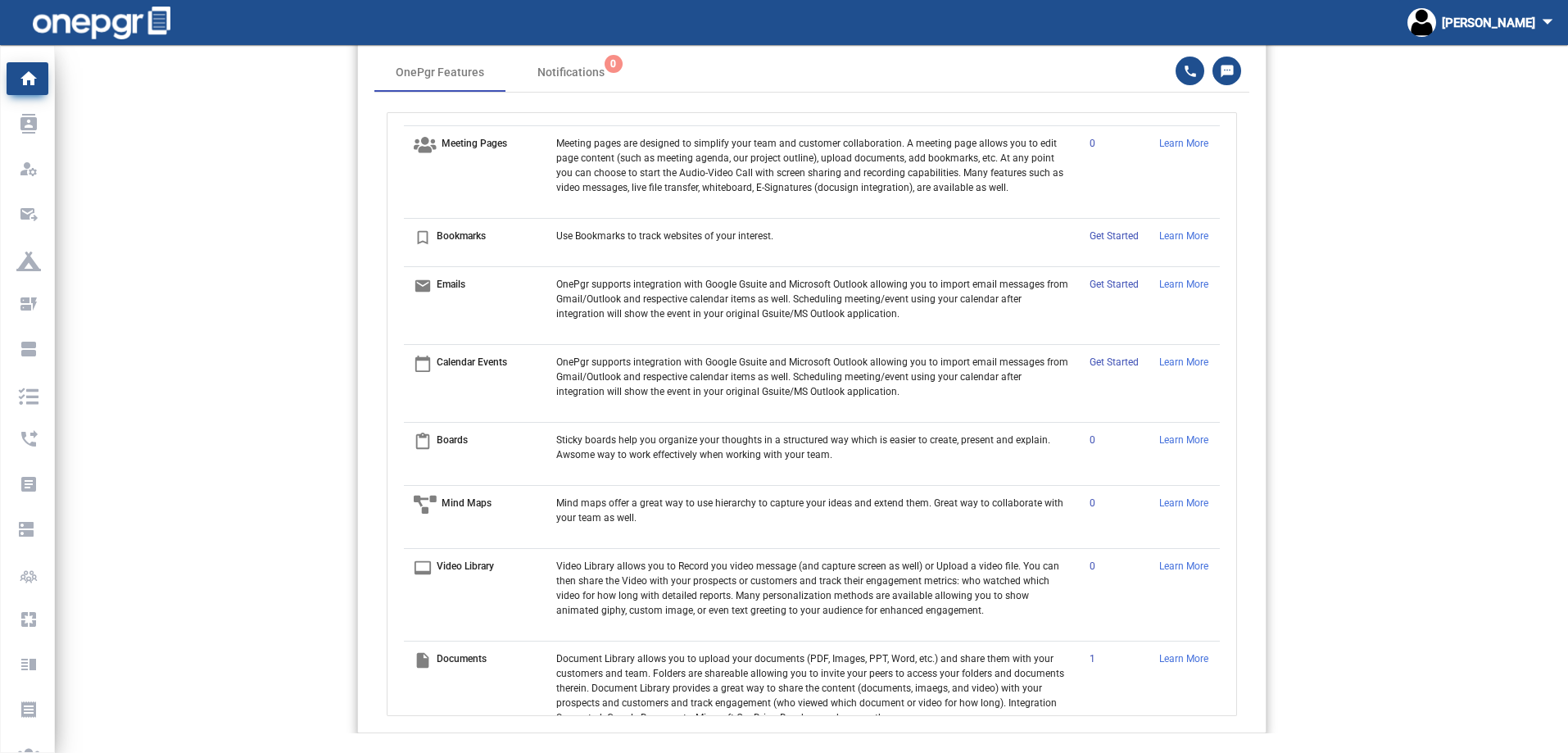
scroll to position [45, 0]
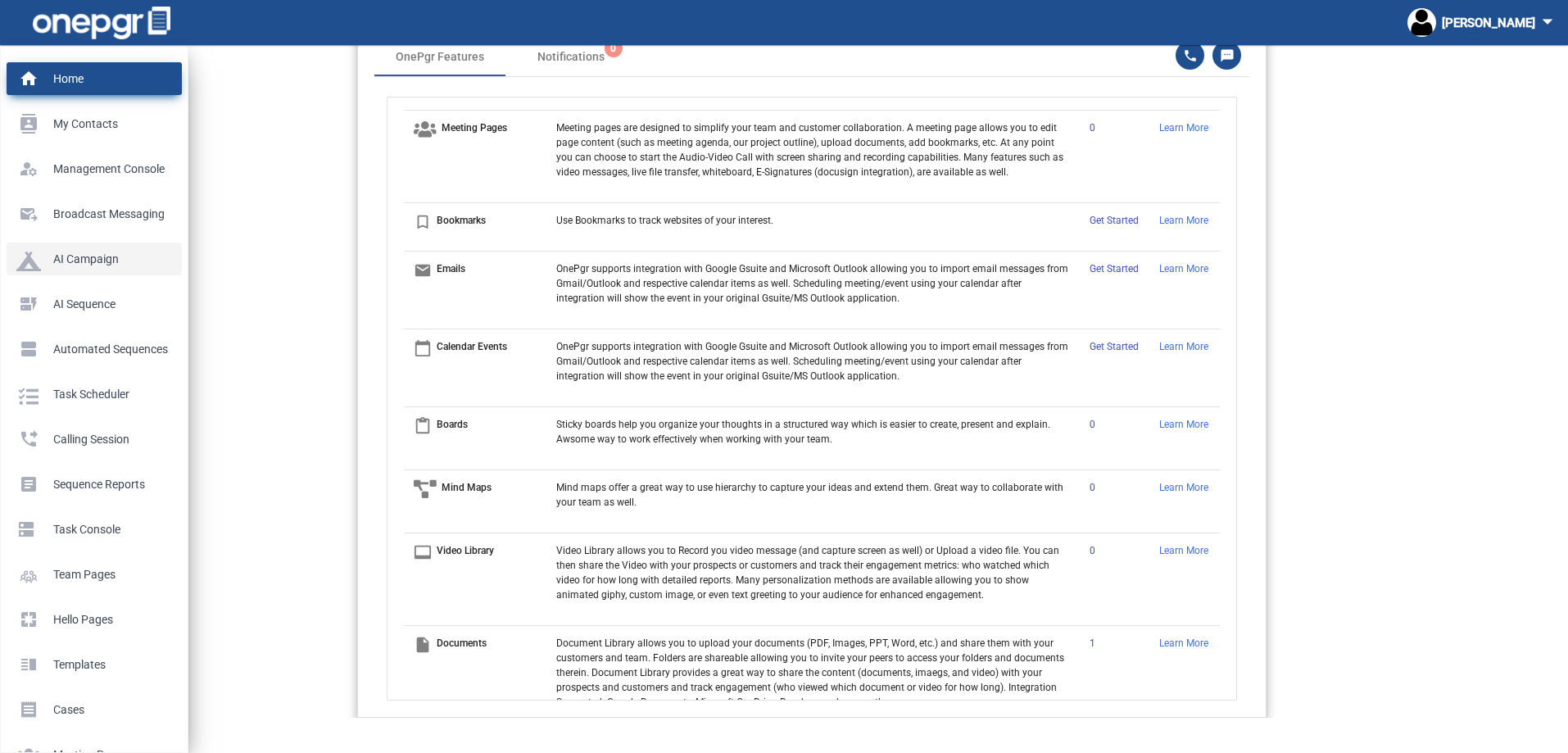
click at [29, 265] on p "AI Campaign" at bounding box center [91, 259] width 149 height 24
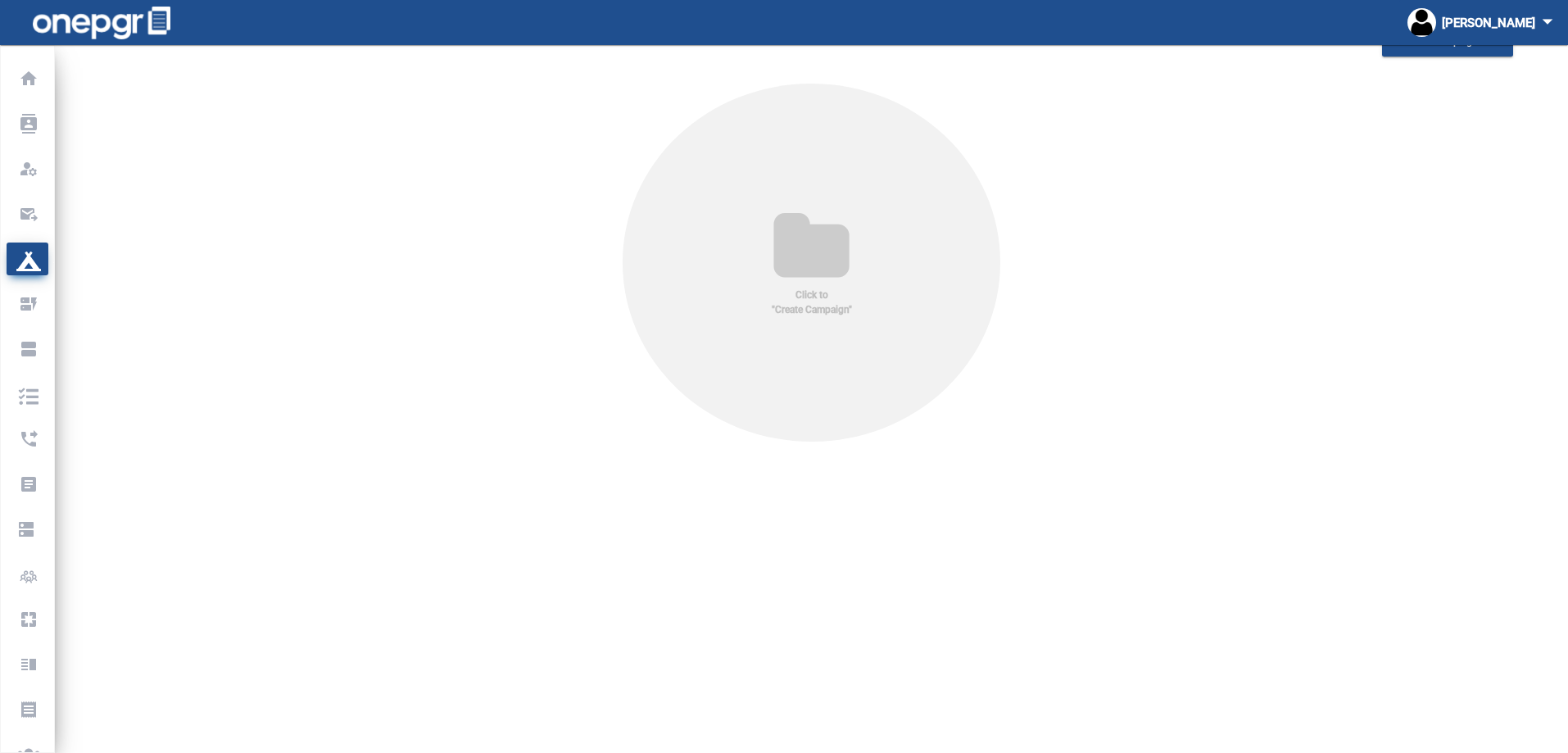
click at [827, 237] on icon at bounding box center [811, 248] width 129 height 79
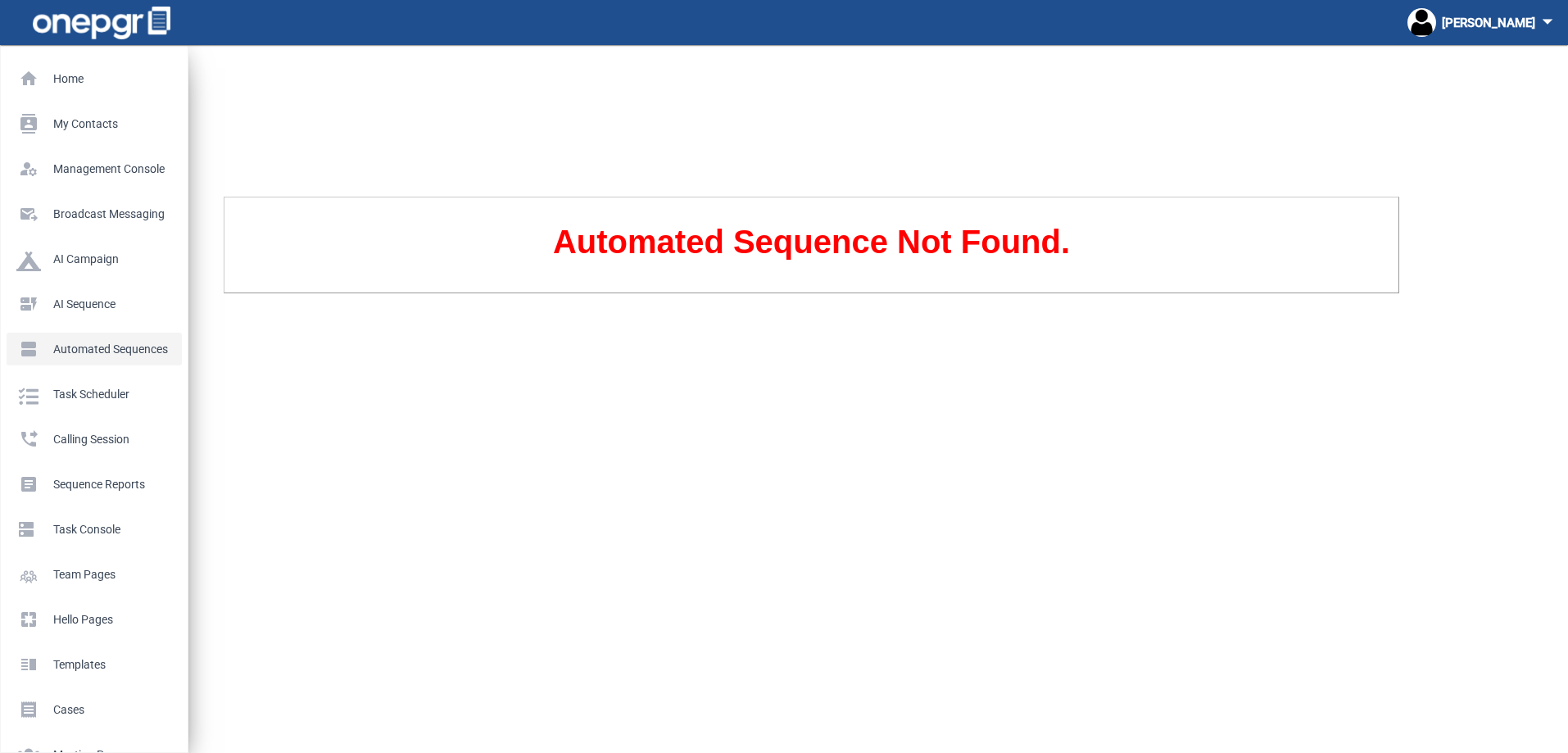
click at [55, 346] on p "Automated Sequences" at bounding box center [91, 349] width 149 height 24
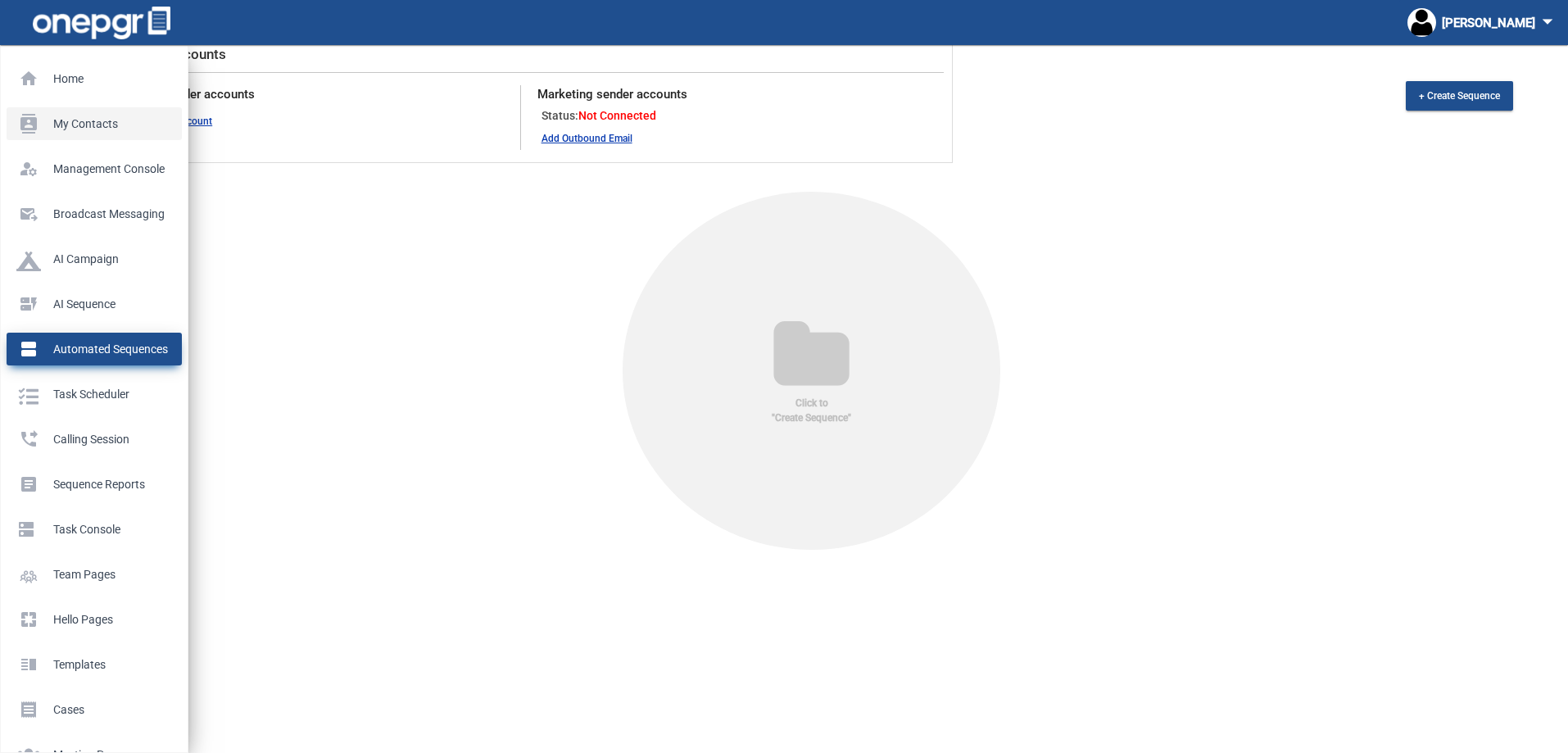
click at [87, 124] on p "My Contacts" at bounding box center [91, 124] width 149 height 24
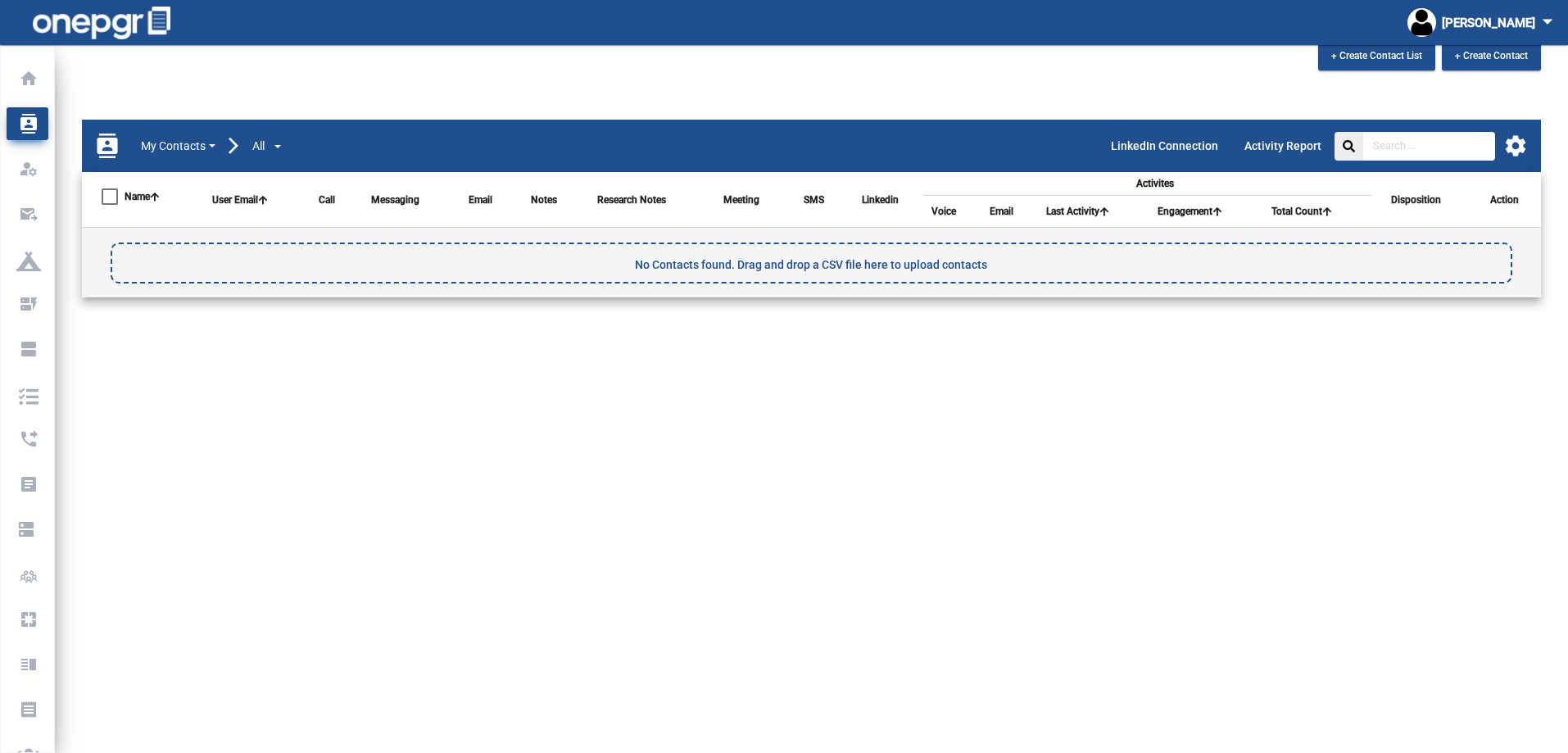
click at [657, 262] on span "No Contacts found. Drag and drop a CSV file here to upload contacts" at bounding box center [811, 265] width 352 height 26
click at [1516, 148] on mat-icon "settings" at bounding box center [1515, 145] width 24 height 24
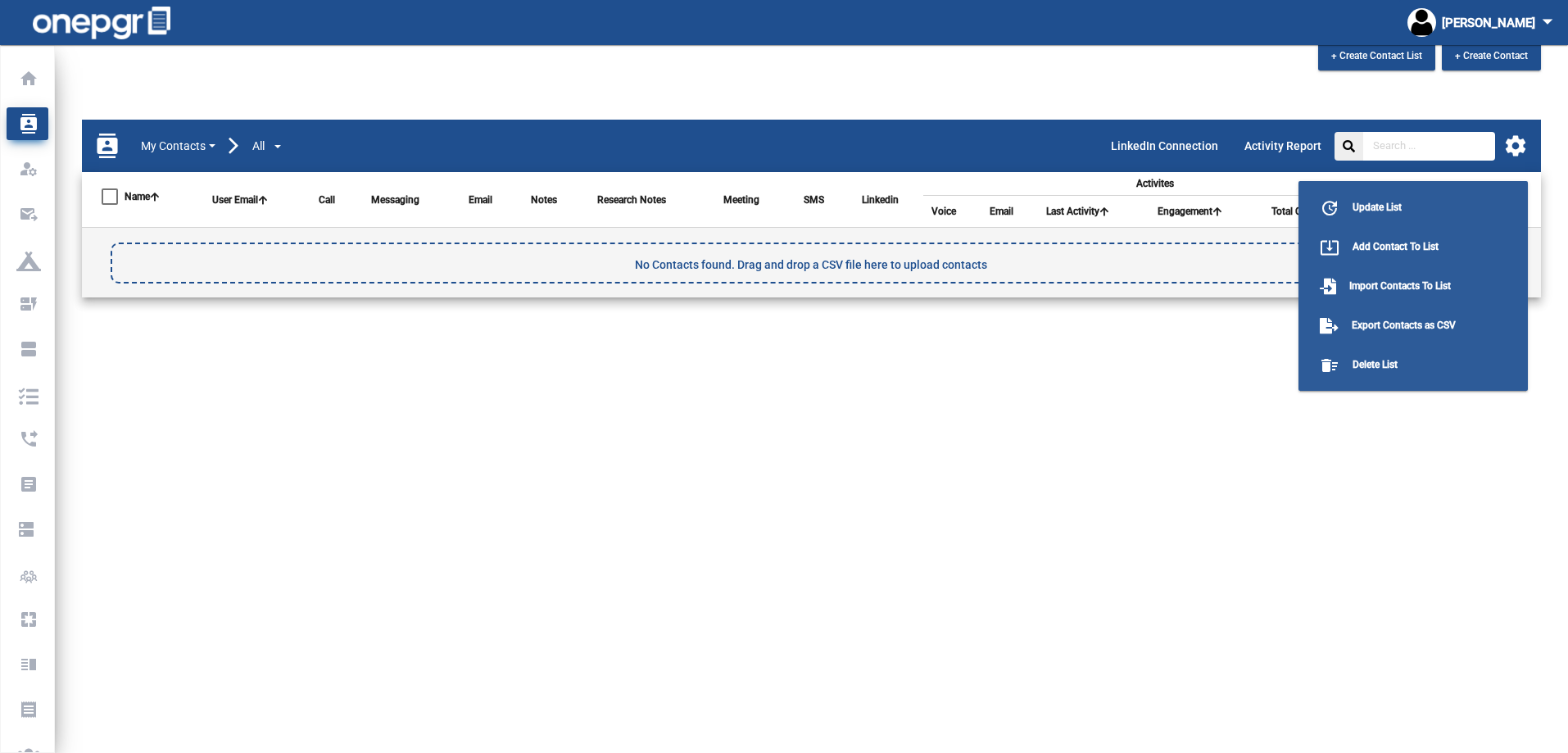
click at [1064, 253] on div at bounding box center [784, 376] width 1568 height 753
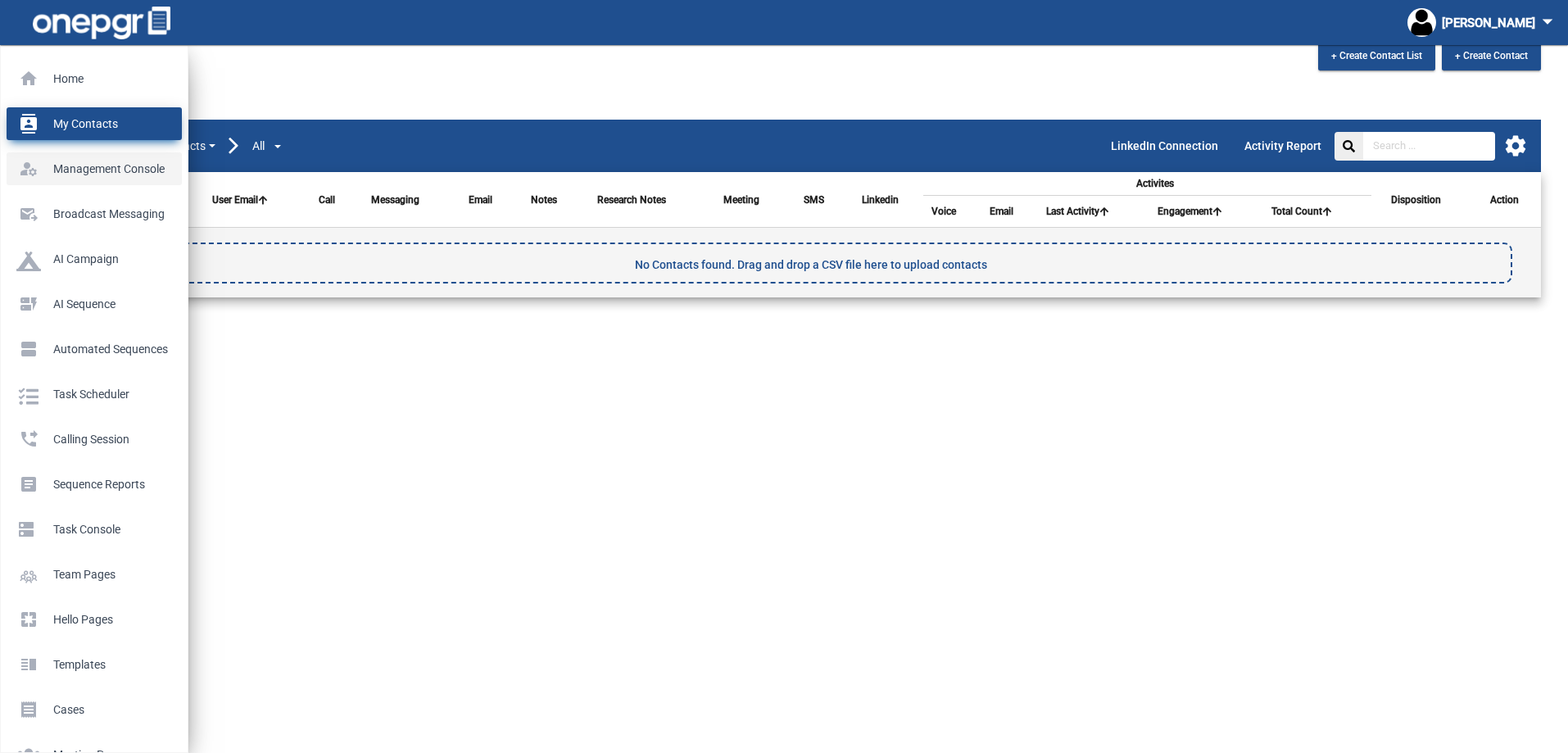
click at [119, 161] on p "Management Console" at bounding box center [91, 169] width 149 height 24
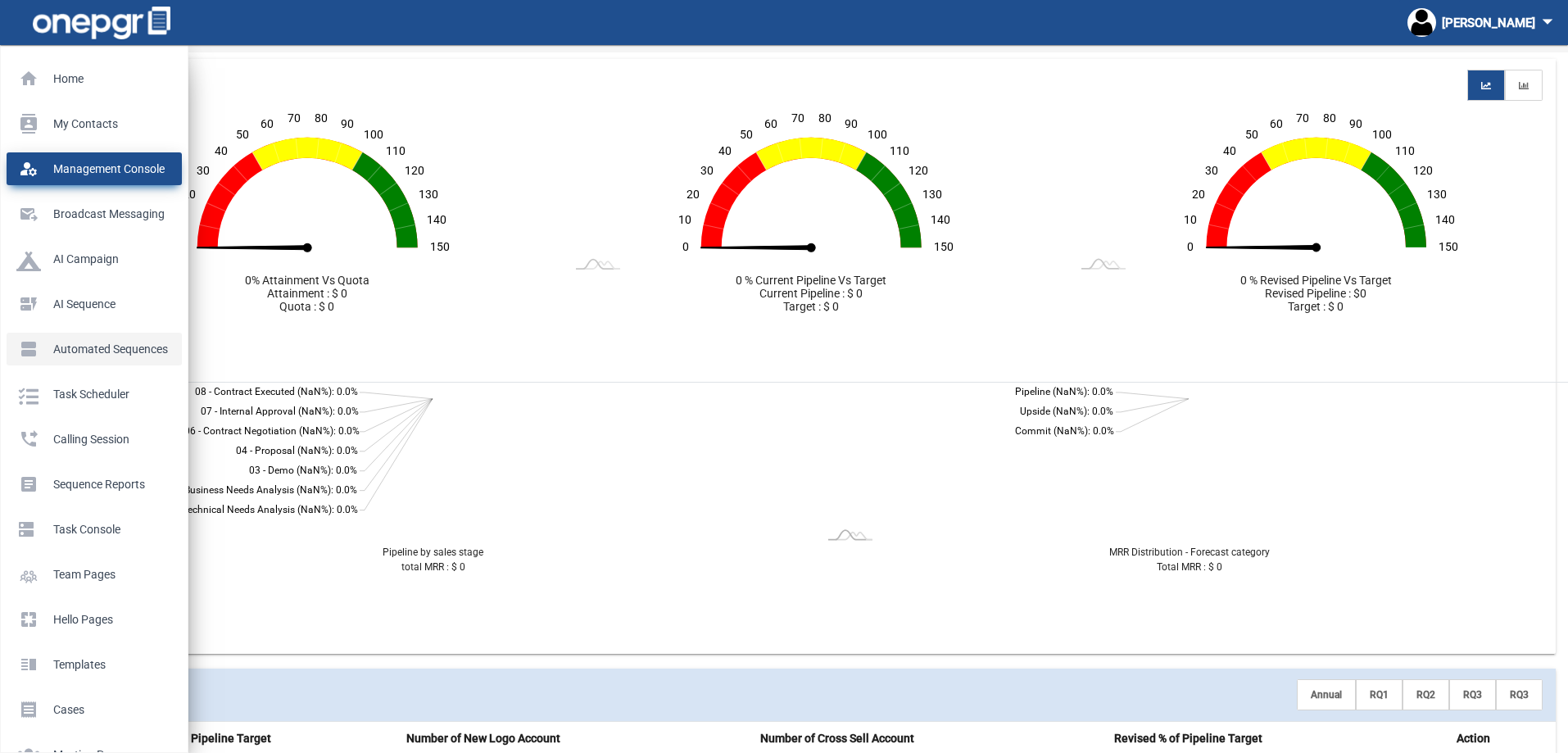
click at [115, 351] on p "Automated Sequences" at bounding box center [91, 349] width 149 height 24
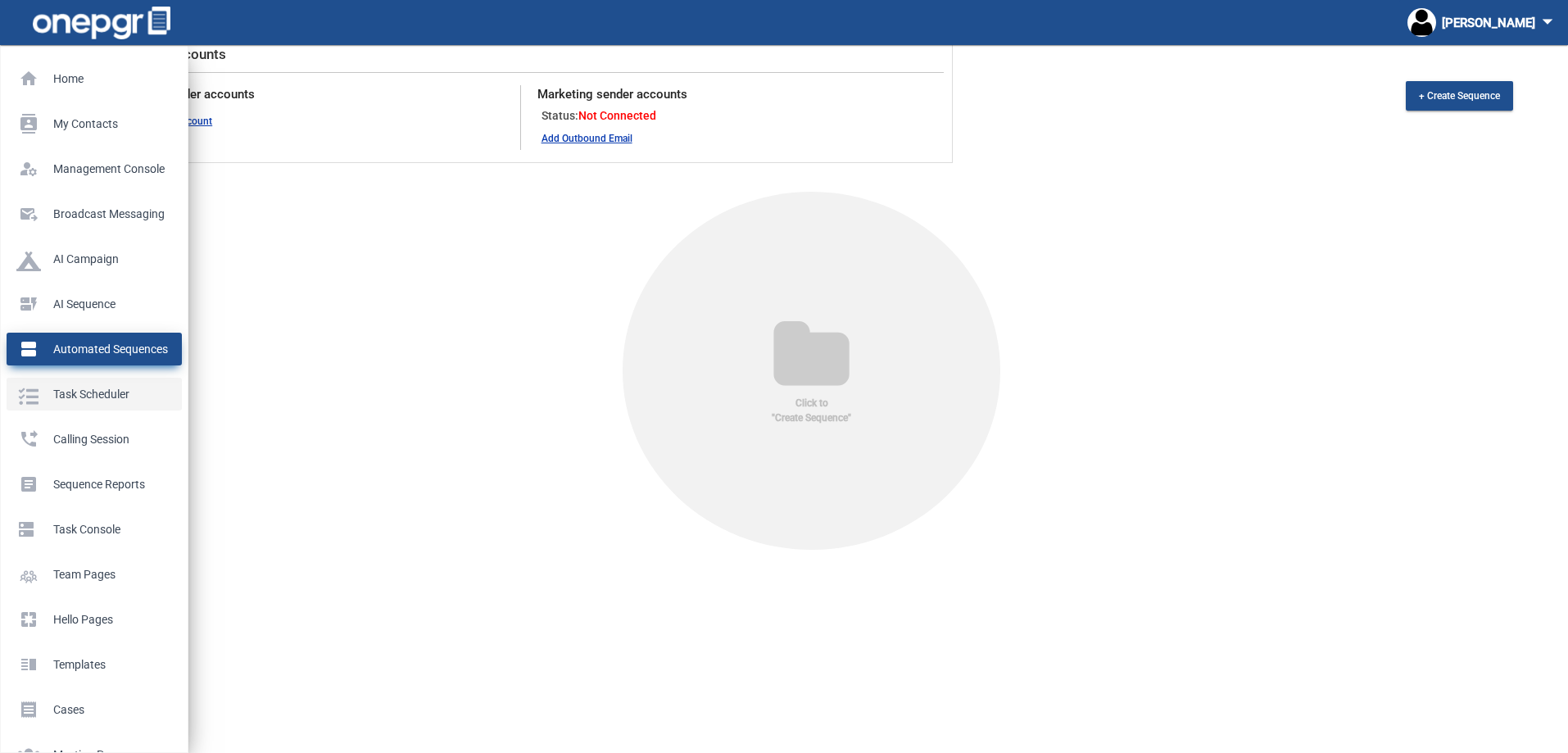
click at [100, 386] on p "Task Scheduler" at bounding box center [91, 394] width 149 height 24
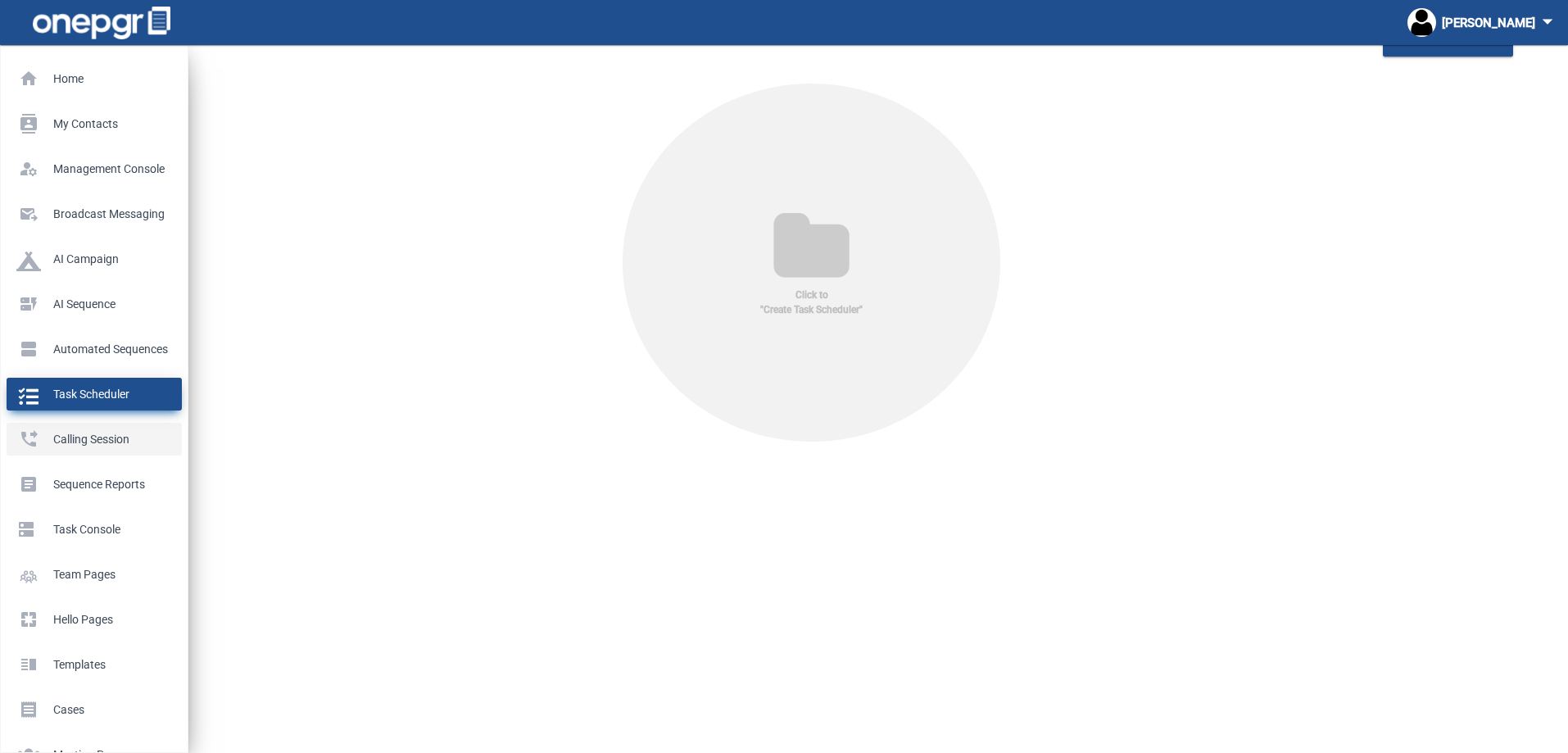
click at [94, 426] on link "phone_forwarded Calling Session" at bounding box center [94, 439] width 176 height 33
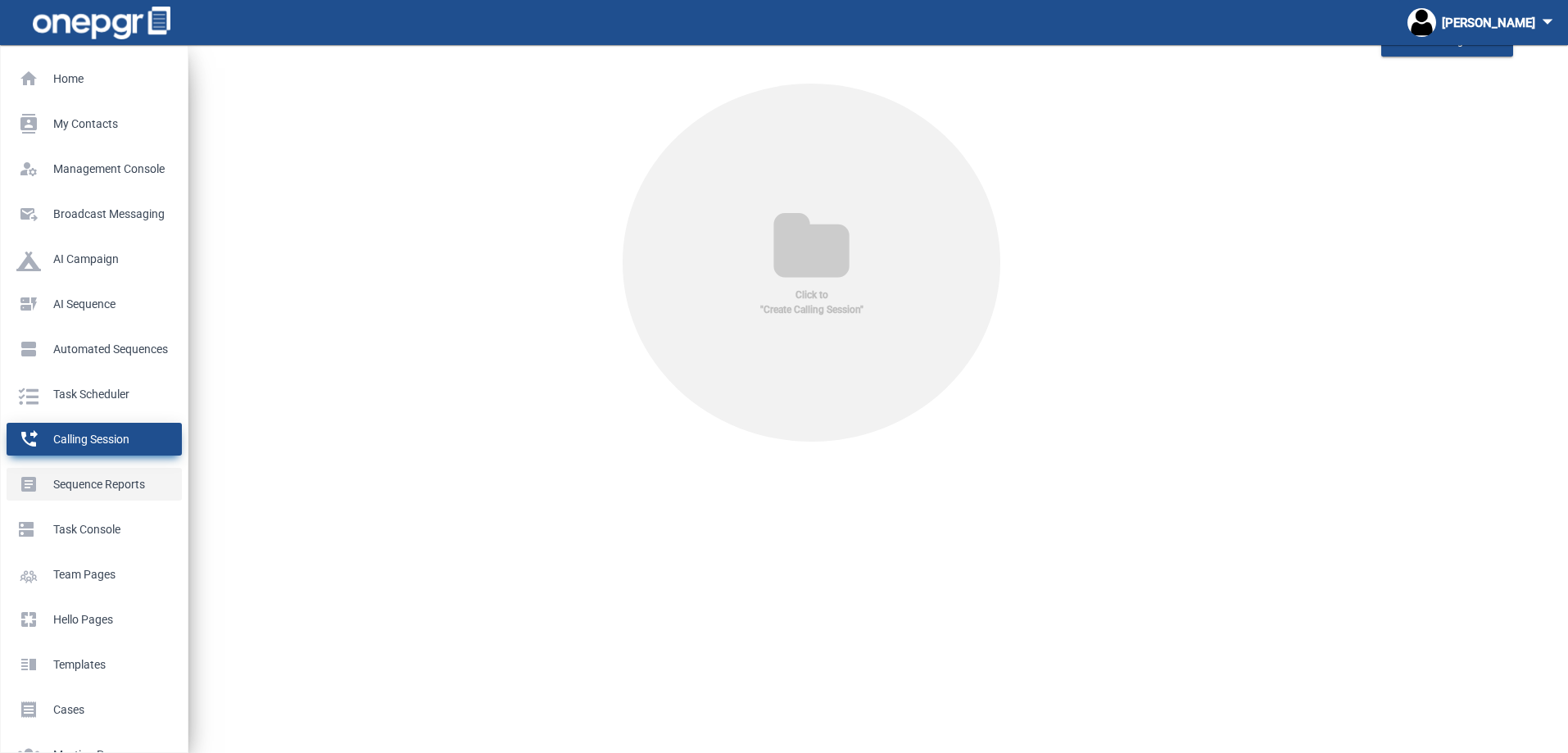
click at [84, 485] on p "Sequence Reports" at bounding box center [91, 484] width 149 height 24
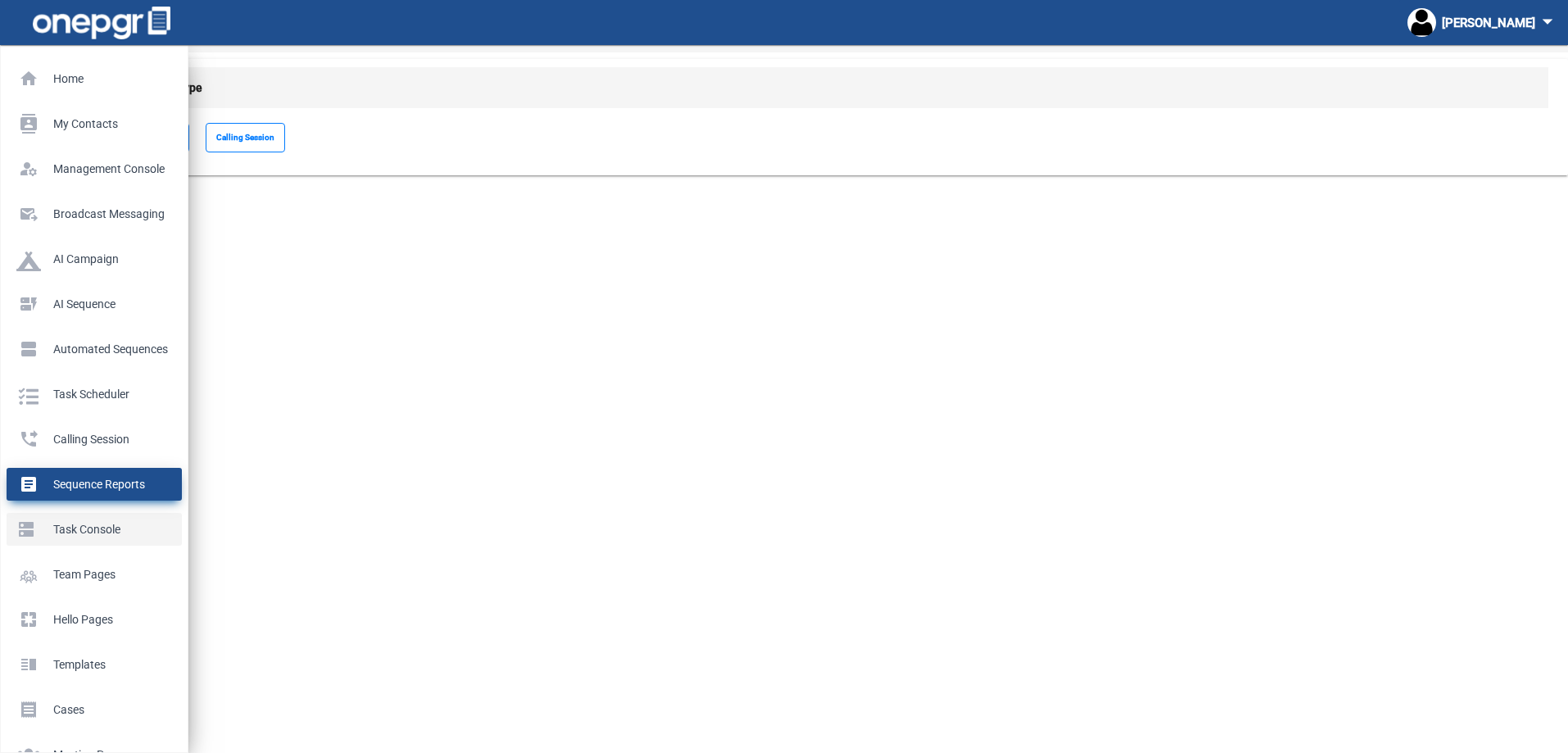
click at [68, 528] on p "Task Console" at bounding box center [91, 529] width 149 height 24
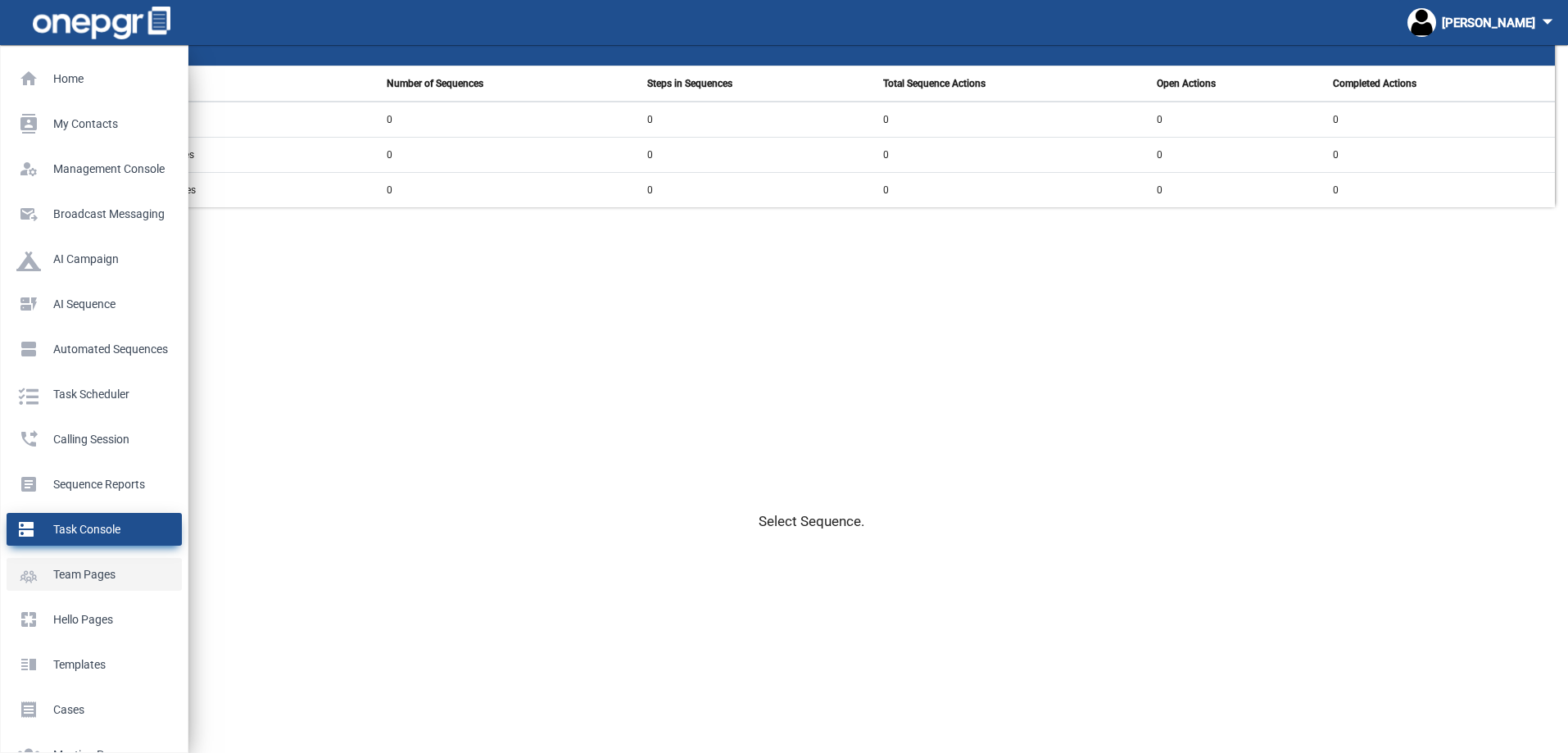
click at [75, 565] on p "Team Pages" at bounding box center [91, 574] width 149 height 24
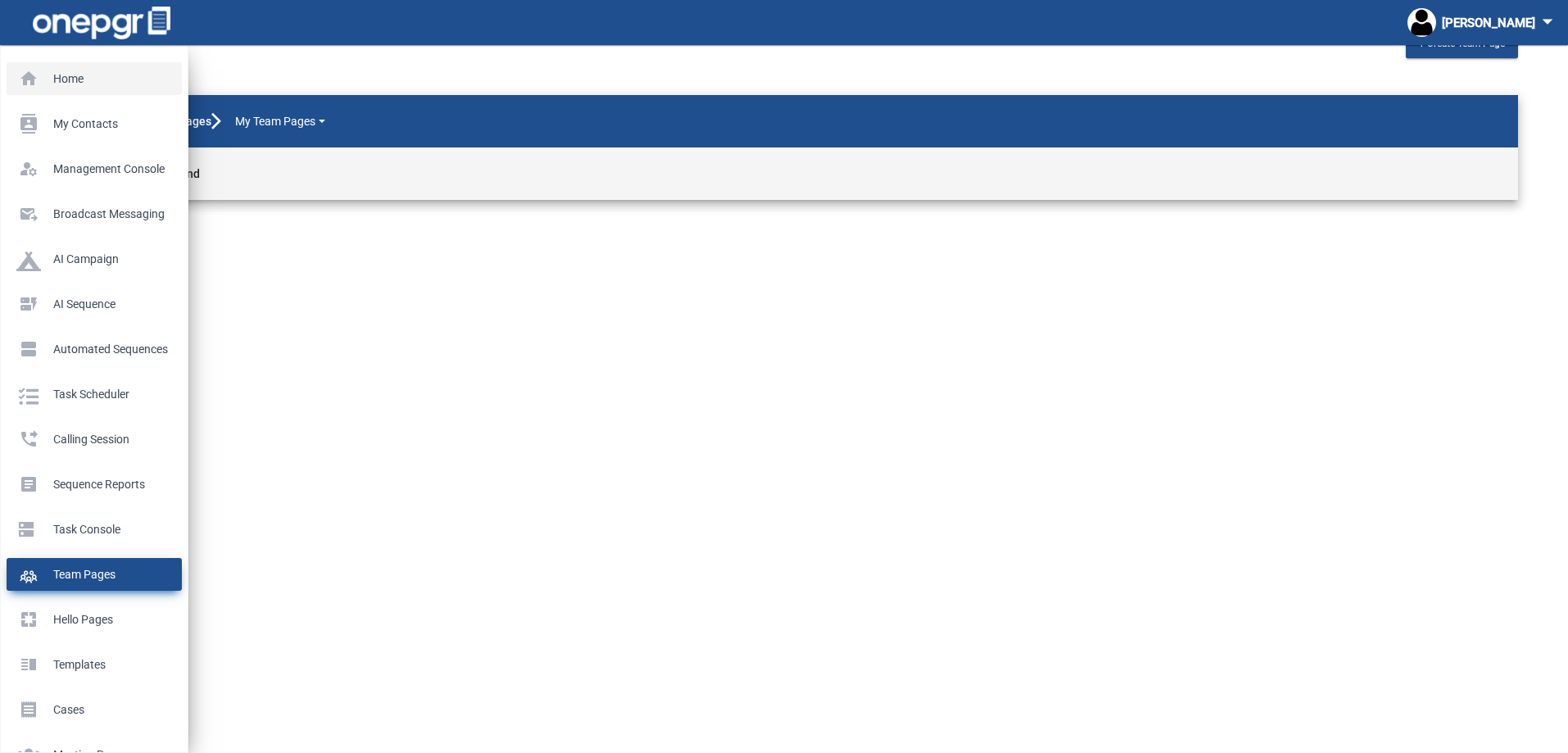
click at [54, 72] on p "Home" at bounding box center [91, 79] width 149 height 24
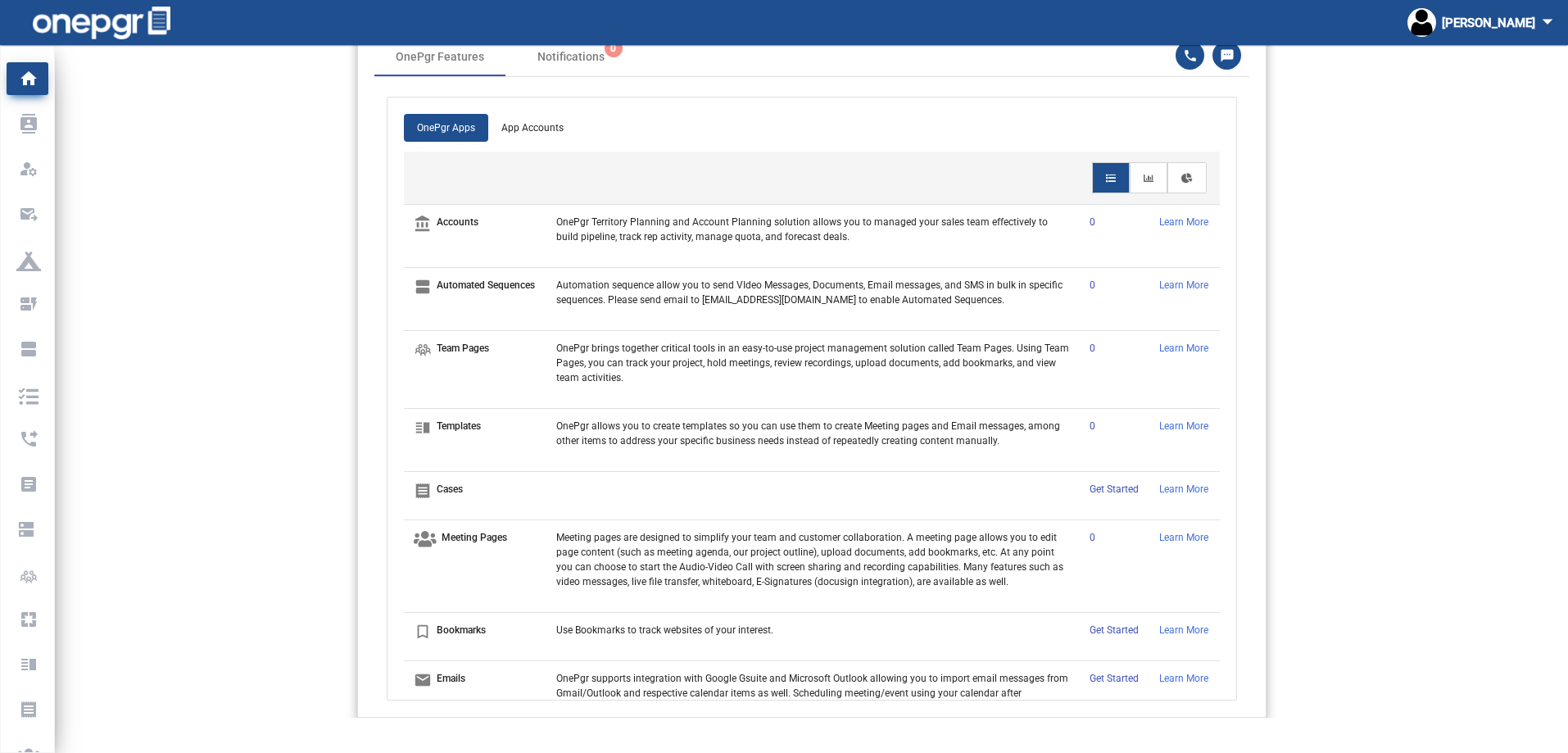
click at [191, 143] on app-home-header "OnePgr Features Notifications 0 OnePgr Apps App Accounts account_balance Accoun…" at bounding box center [811, 369] width 1513 height 698
